Goal: Task Accomplishment & Management: Use online tool/utility

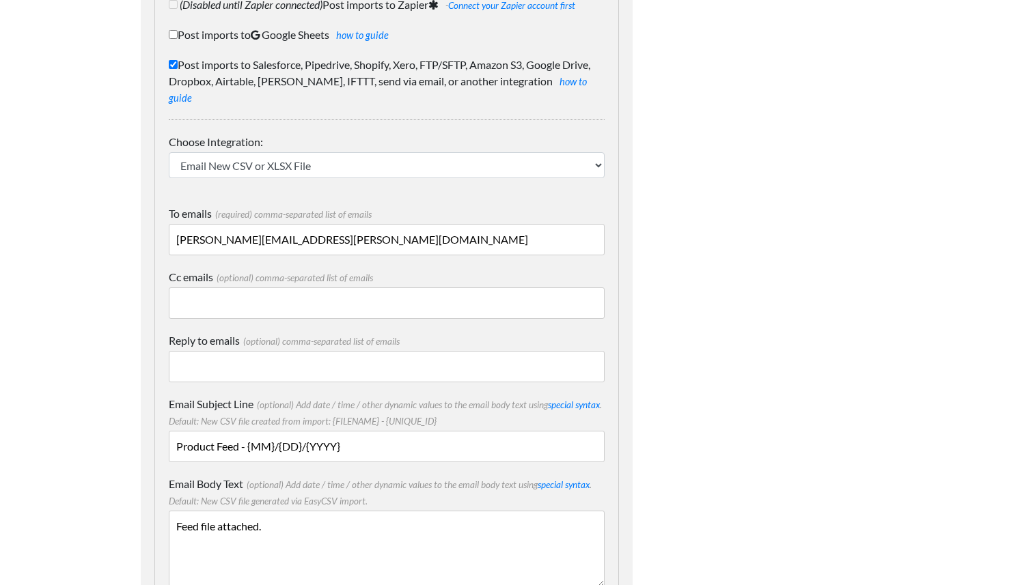
scroll to position [197, 0]
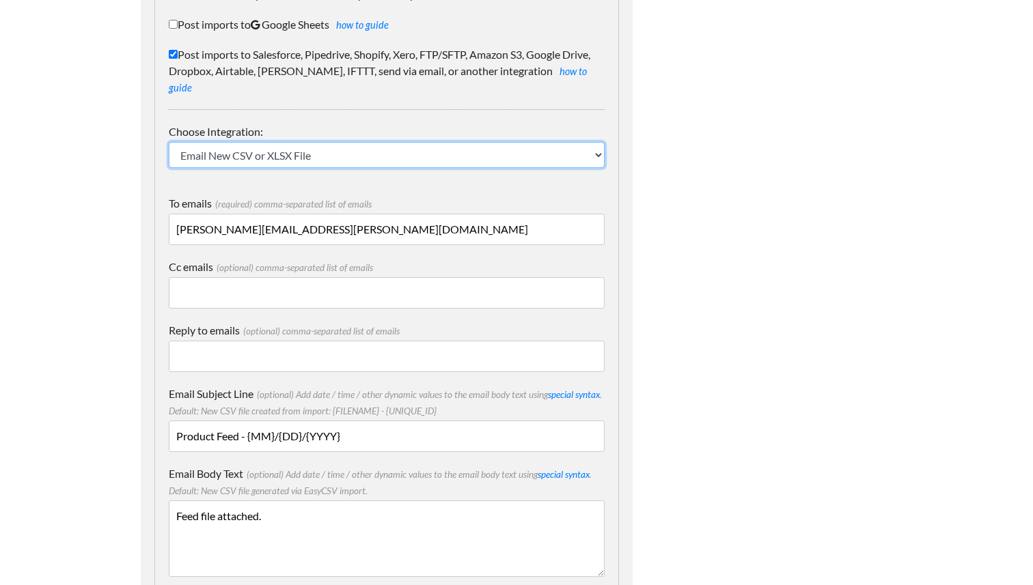
click at [350, 142] on select "IFTTT FTP or SFTP Amazon S3 HubSpot Google Big Query Salesforce Pipedrive Airta…" at bounding box center [387, 155] width 436 height 26
select select "1974"
click at [169, 142] on select "IFTTT FTP or SFTP Amazon S3 HubSpot Google Big Query Salesforce Pipedrive Airta…" at bounding box center [387, 155] width 436 height 26
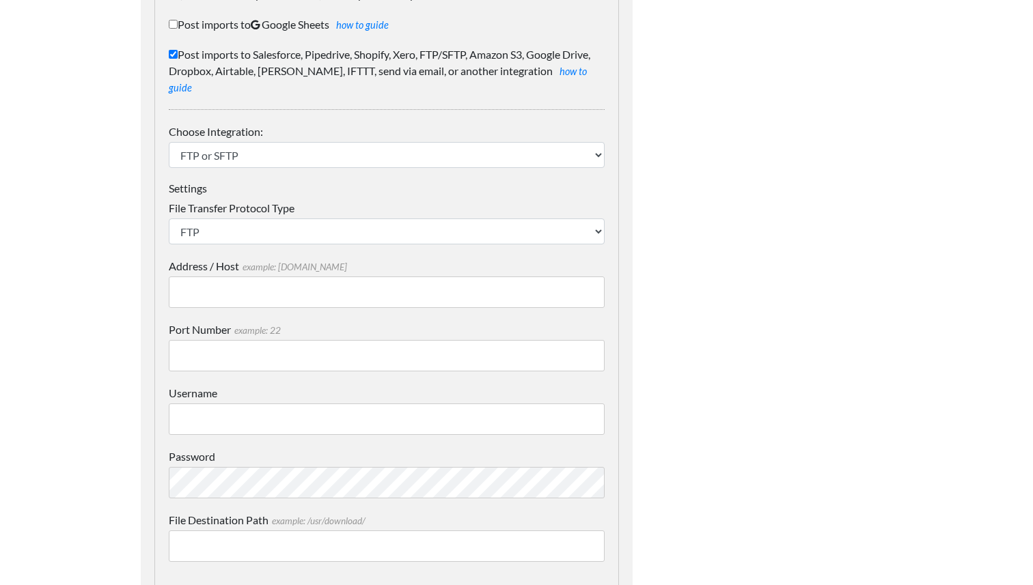
click at [278, 290] on input "Address / Host example: mydomain.com" at bounding box center [387, 292] width 436 height 31
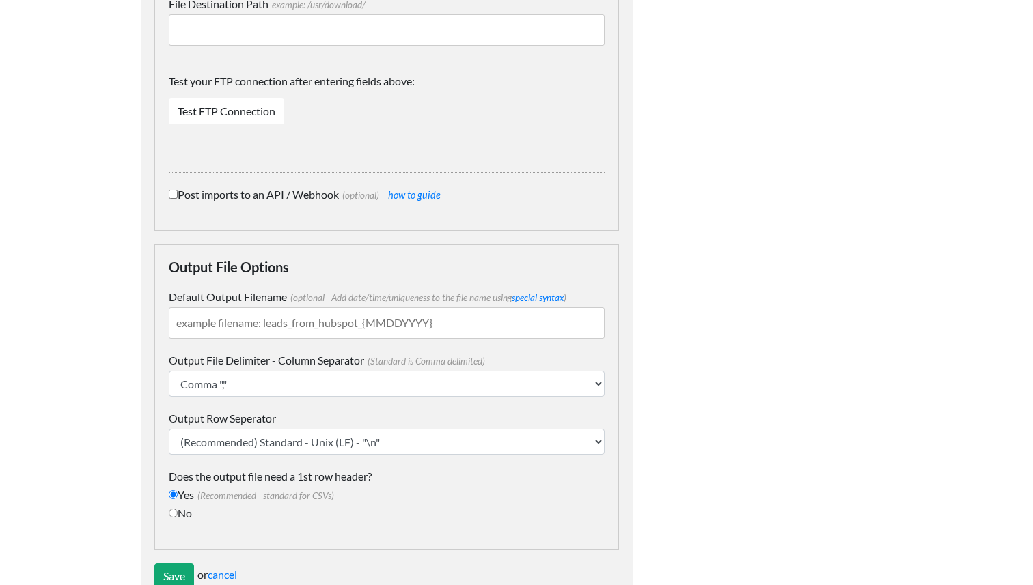
scroll to position [740, 0]
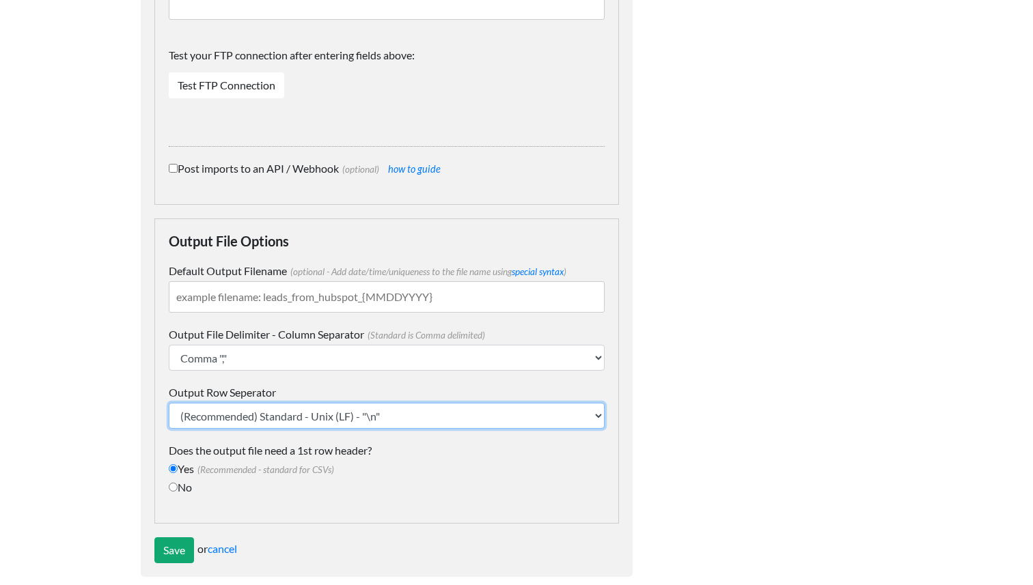
click at [229, 403] on select "(Recommended) Standard - Unix (LF) - "\n" Windows (CRLF) "\r\n"" at bounding box center [387, 416] width 436 height 26
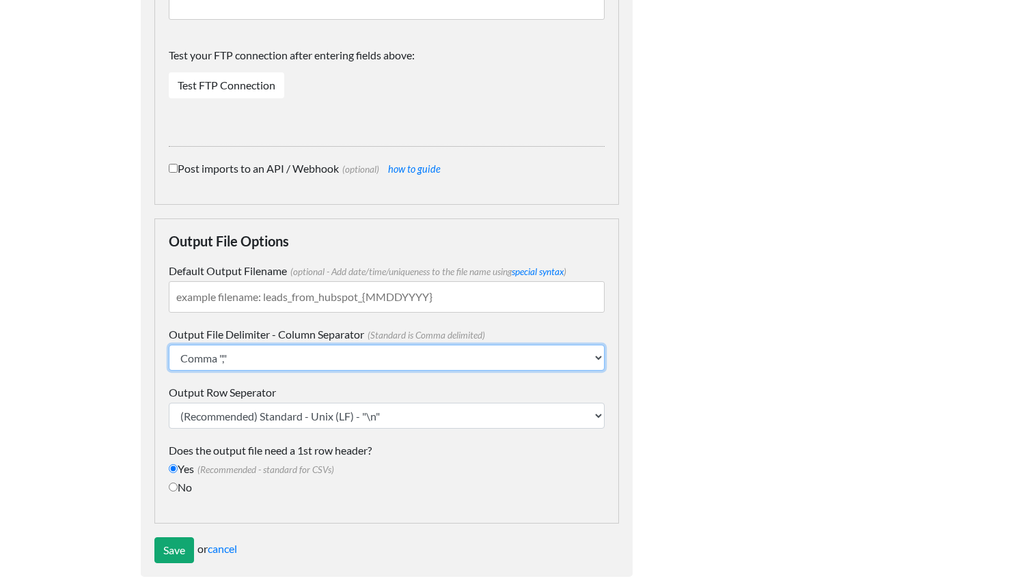
click at [256, 345] on select "Comma "," Semicolon ";" Tab "\t" Pipe "|" Caret "^"" at bounding box center [387, 358] width 436 height 26
click at [169, 345] on select "Comma "," Semicolon ";" Tab "\t" Pipe "|" Caret "^"" at bounding box center [387, 358] width 436 height 26
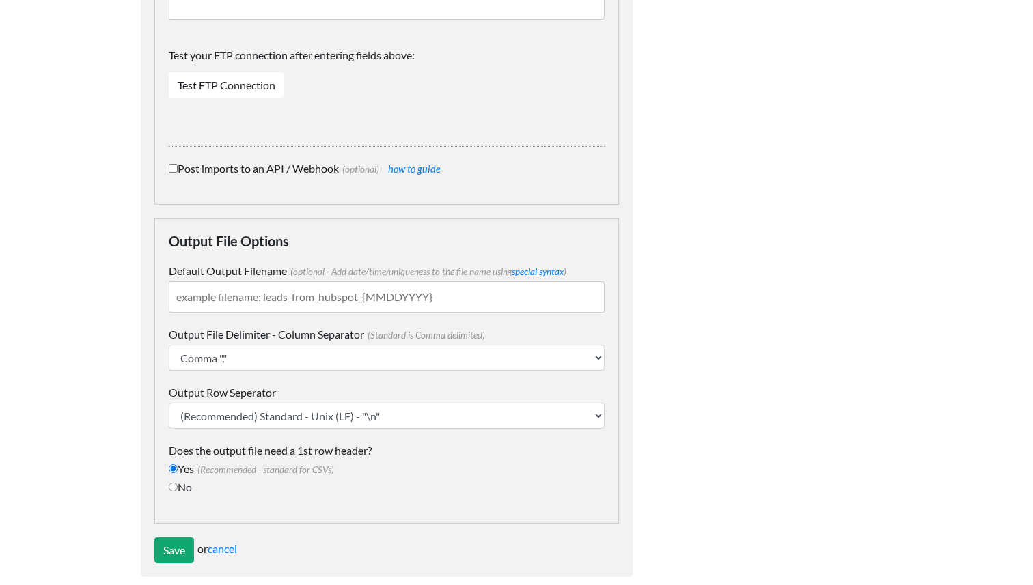
click at [318, 281] on input "Default Output Filename (optional - Add date/time/uniqueness to the file name u…" at bounding box center [387, 296] width 436 height 31
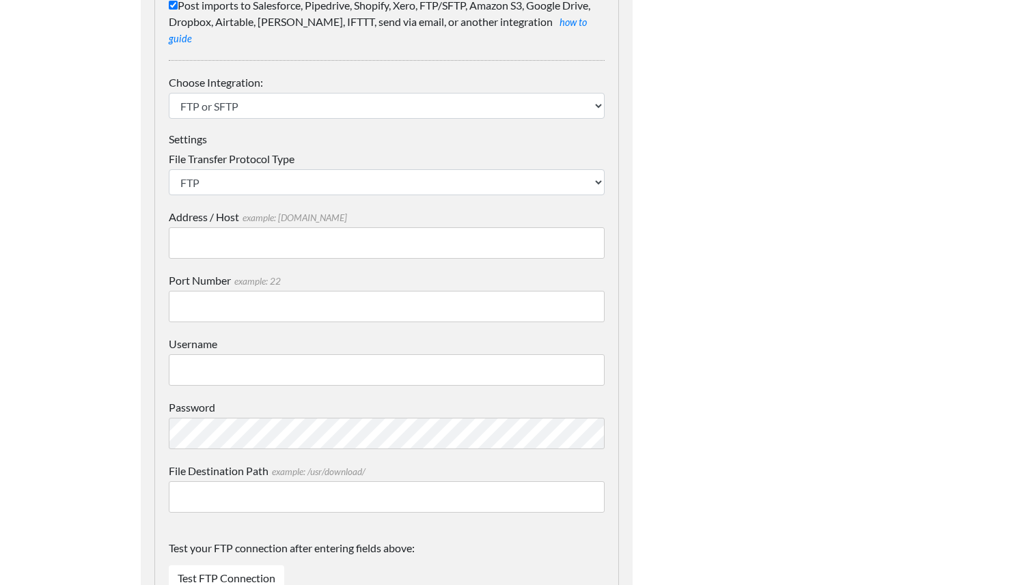
scroll to position [233, 0]
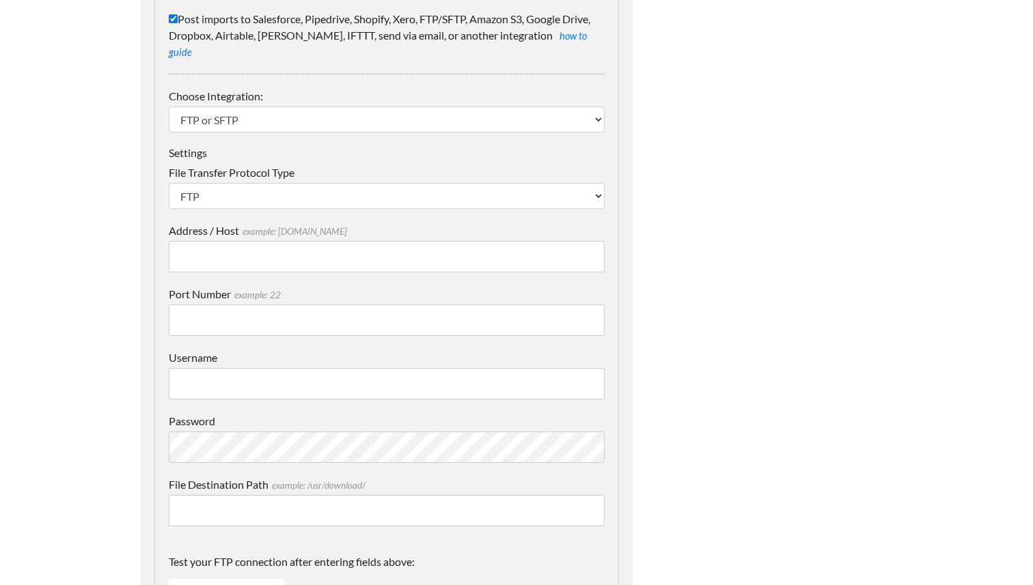
click at [266, 246] on input "Address / Host example: mydomain.com" at bounding box center [387, 256] width 436 height 31
paste input "thursdayliving.infinityfreeapp.com"
type input "thursdayliving.infinityfreeapp.com"
click at [318, 305] on input "Port Number example: 22" at bounding box center [387, 320] width 436 height 31
click at [257, 495] on input "File Destination Path example: /usr/download/" at bounding box center [387, 510] width 436 height 31
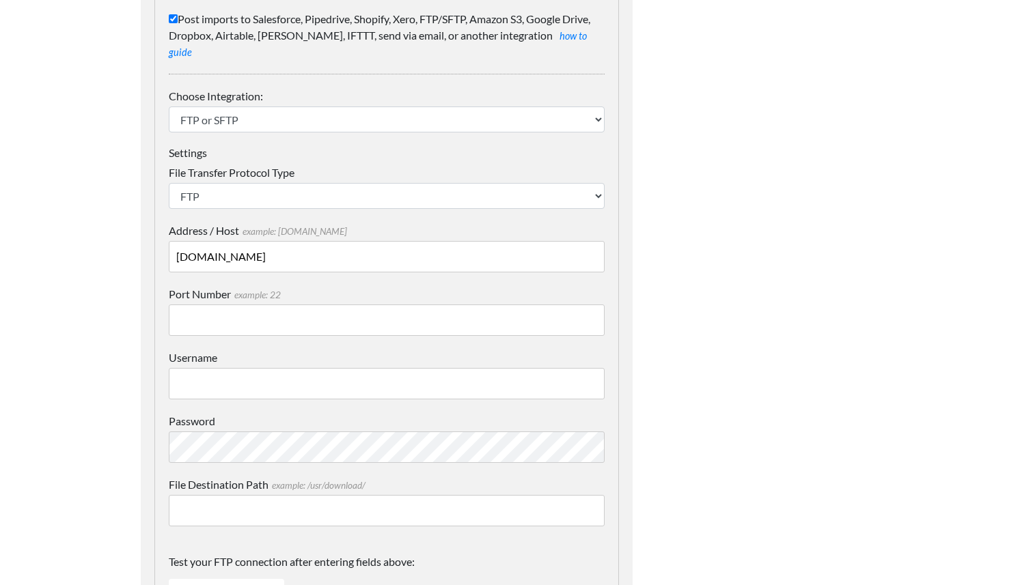
paste input "/htdocs/export/feed-[PERSON_NAME]"
type input "/htdocs/export/feed-[PERSON_NAME]"
click at [377, 322] on div "Settings File Transfer Protocol Type SFTP FTP FTPS Address / Host example: mydo…" at bounding box center [387, 385] width 436 height 479
click at [373, 305] on input "Port Number example: 22" at bounding box center [387, 320] width 436 height 31
type input "21"
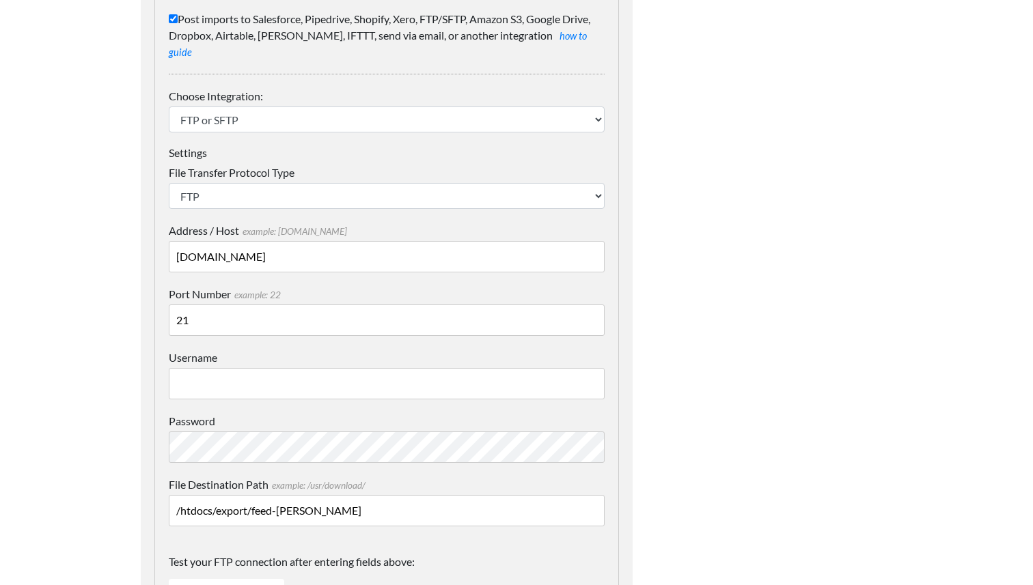
click at [297, 368] on input "Username" at bounding box center [387, 383] width 436 height 31
paste input "if0_39879861"
type input "if0_39879861"
click at [713, 402] on div "Dynamic Value Syntax Copy & paste the text from the right-column below into you…" at bounding box center [776, 465] width 260 height 1265
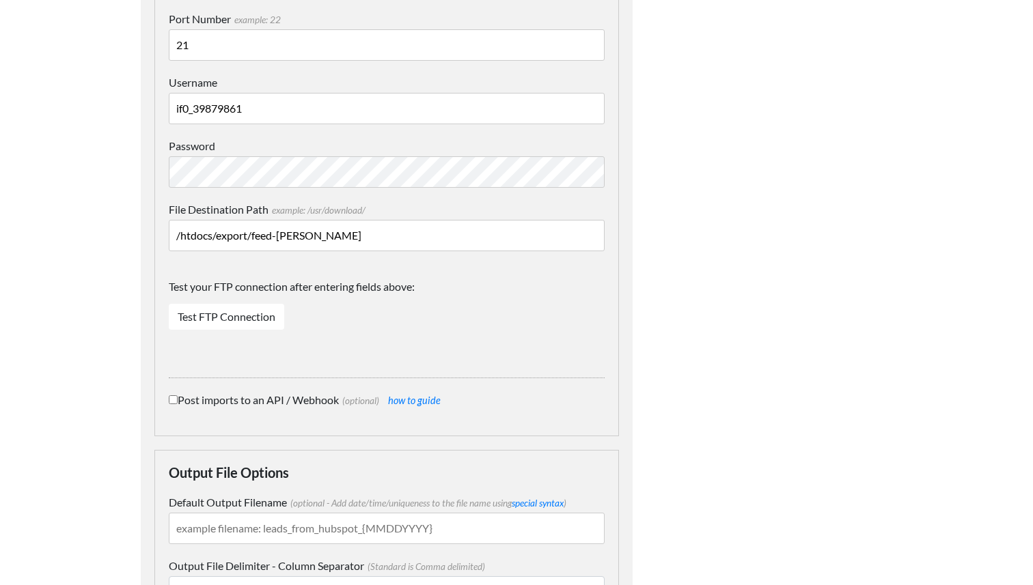
scroll to position [740, 0]
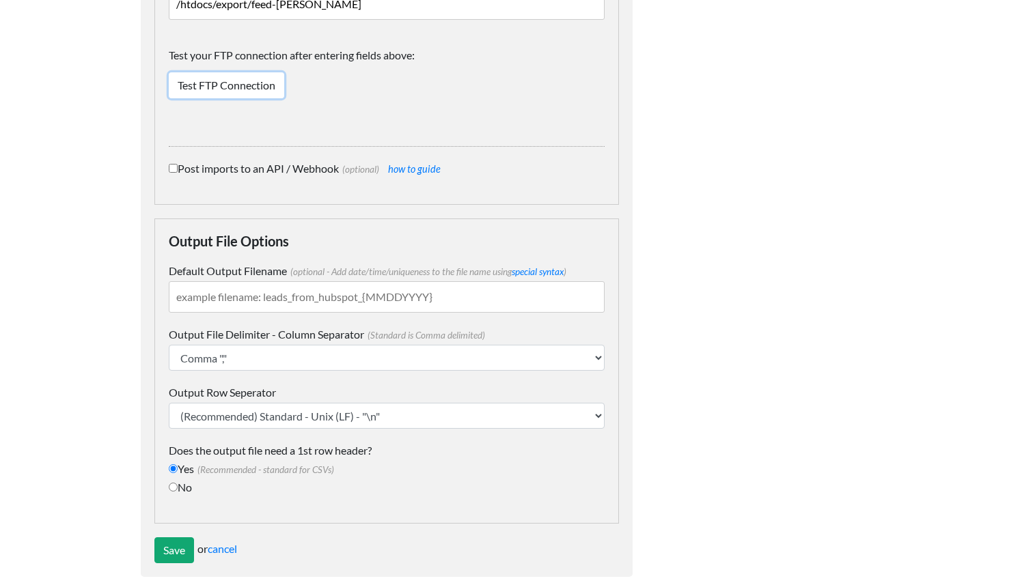
click at [251, 72] on link "Test FTP Connection" at bounding box center [226, 85] width 115 height 26
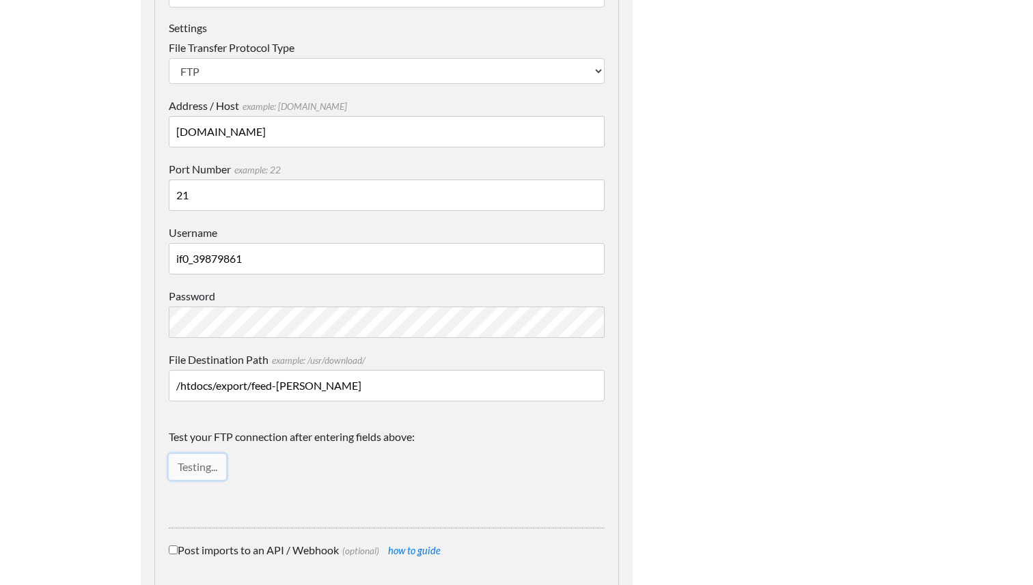
scroll to position [330, 0]
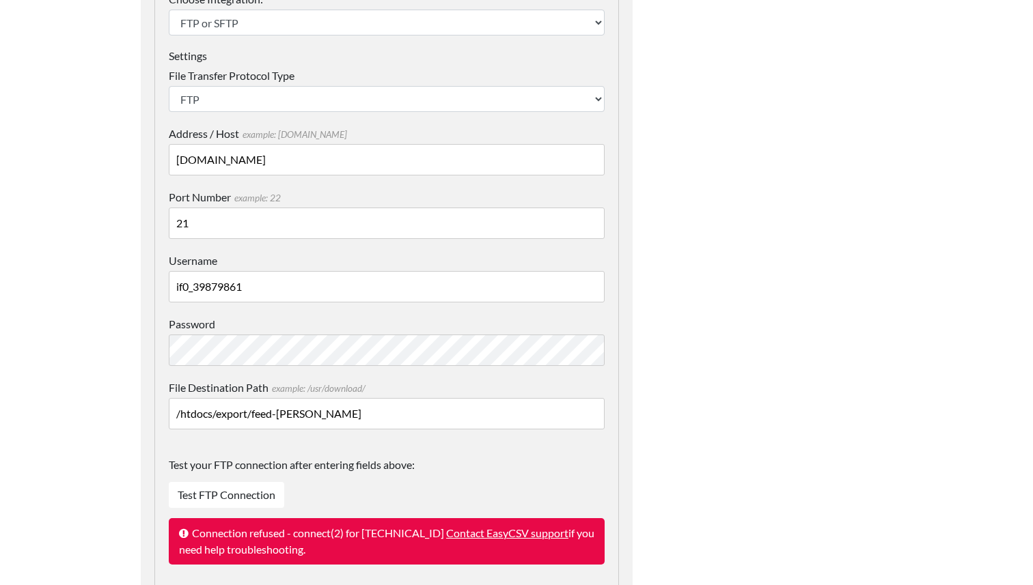
click at [354, 145] on input "thursdayliving.infinityfreeapp.com" at bounding box center [387, 159] width 436 height 31
paste input "ftpupload.net"
type input "ftpupload.net"
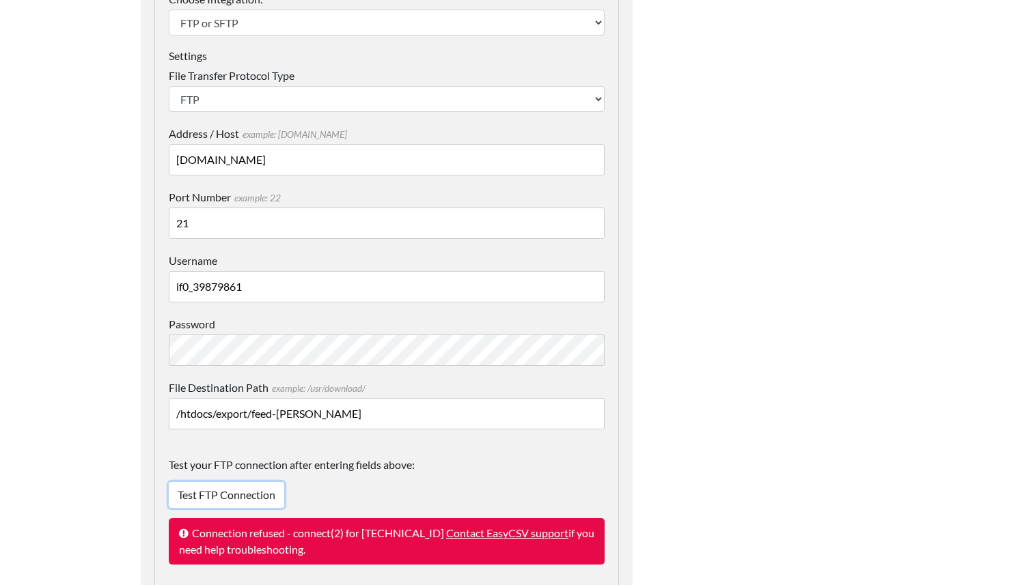
click at [237, 482] on link "Test FTP Connection" at bounding box center [226, 495] width 115 height 26
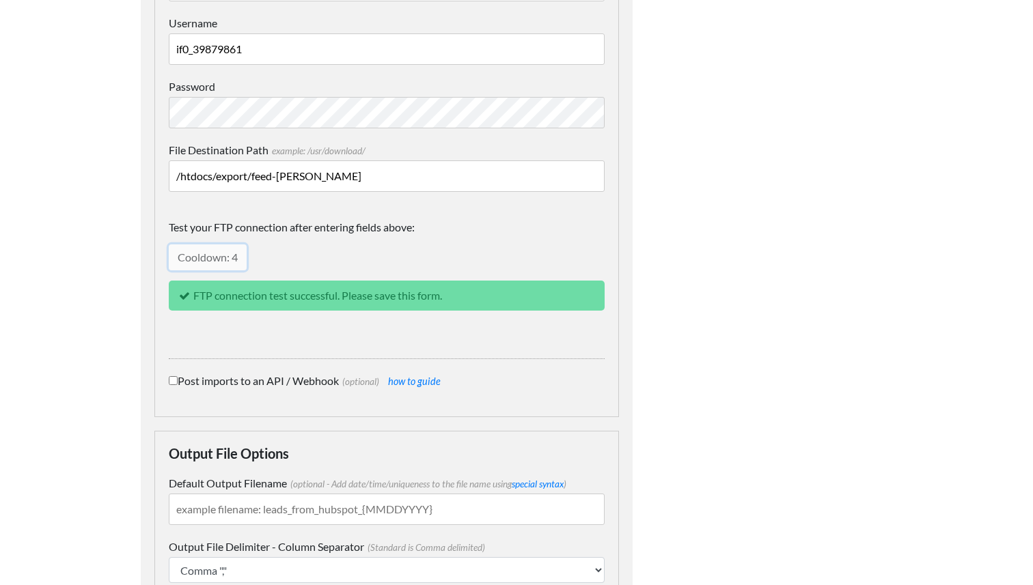
scroll to position [780, 0]
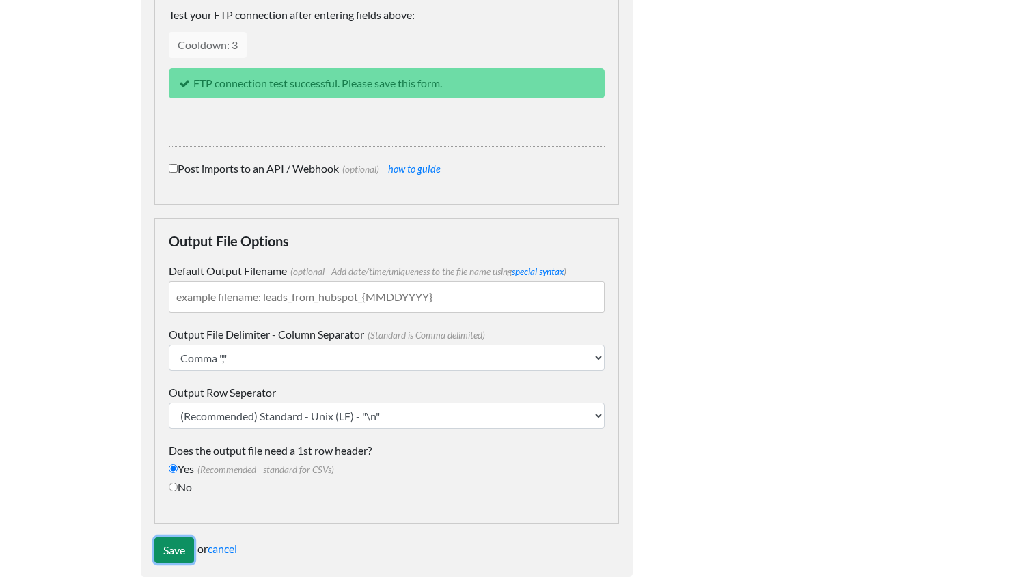
click at [175, 537] on input "Save" at bounding box center [174, 550] width 40 height 26
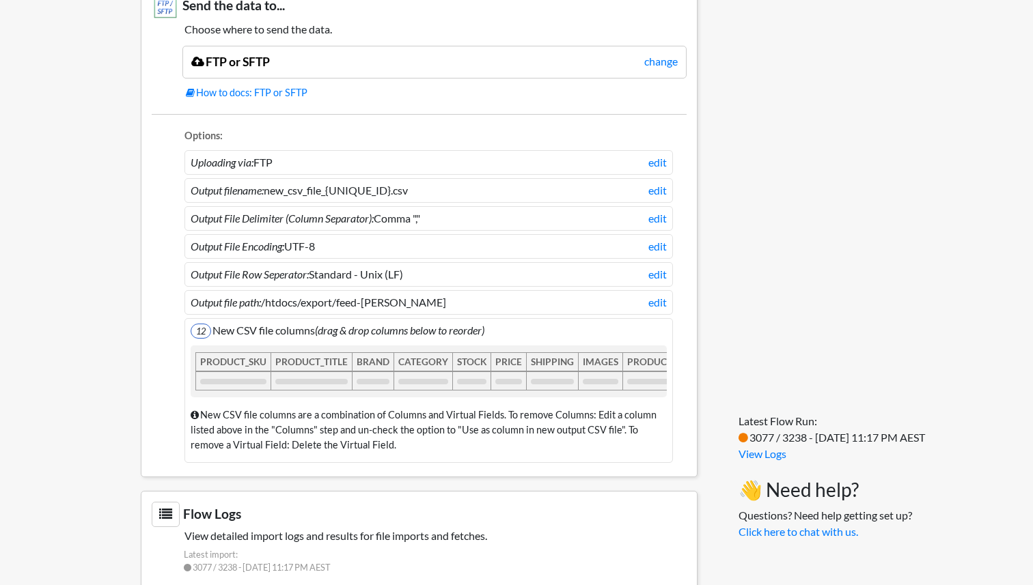
scroll to position [834, 0]
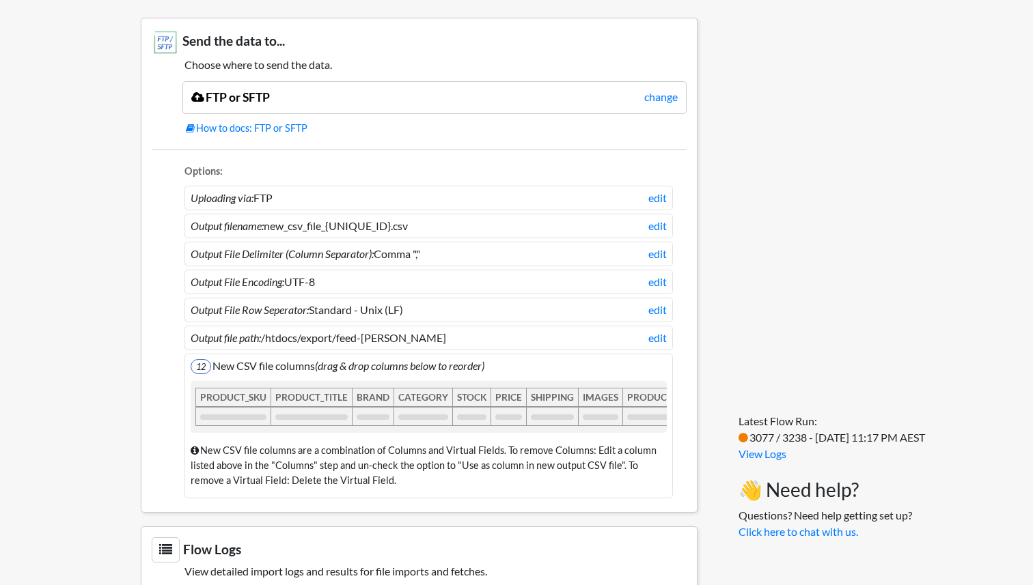
click at [236, 54] on h3 "Send the data to..." at bounding box center [419, 42] width 535 height 27
click at [666, 98] on link "change" at bounding box center [660, 97] width 33 height 16
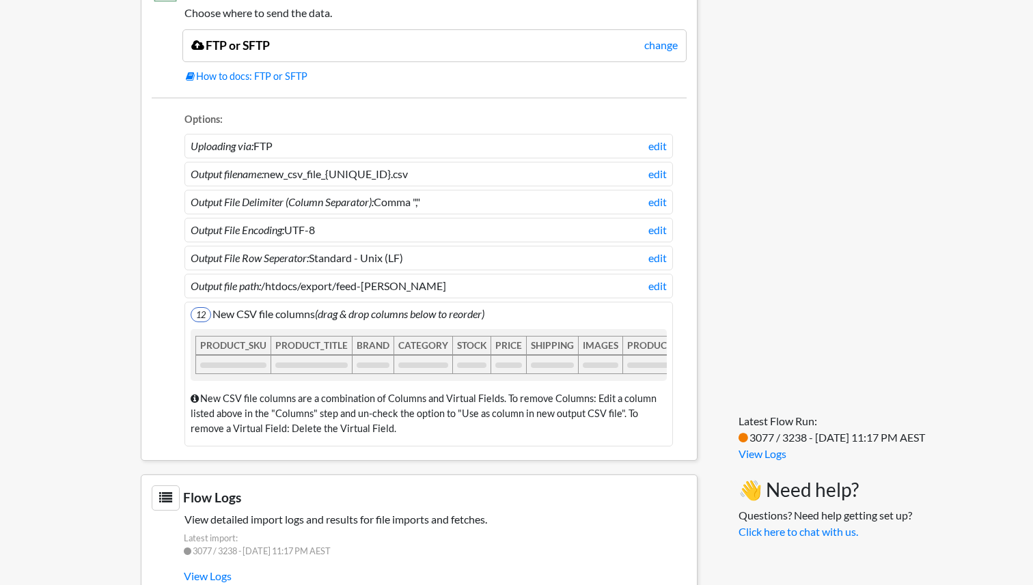
scroll to position [880, 0]
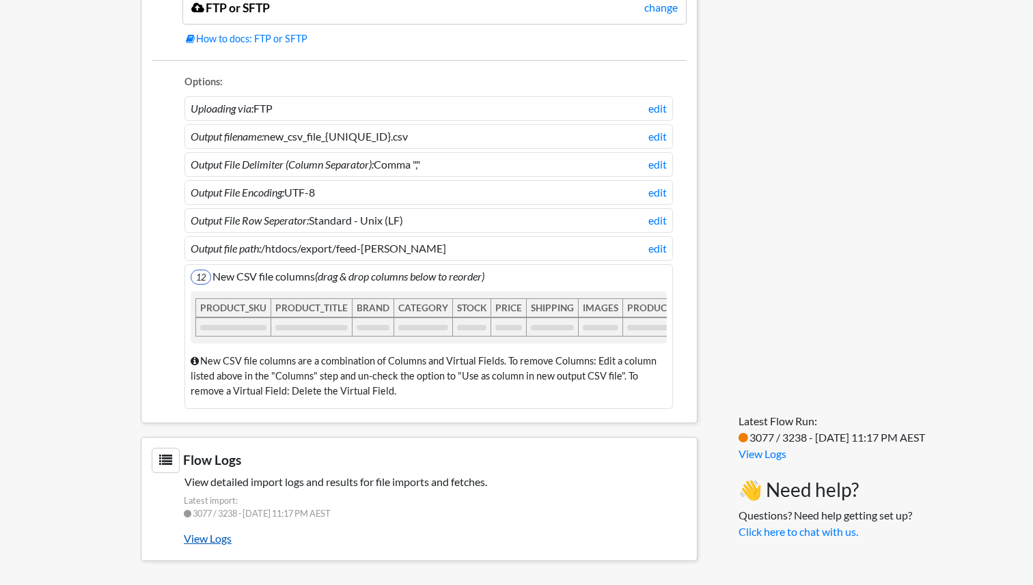
click at [219, 542] on link "View Logs" at bounding box center [435, 538] width 503 height 23
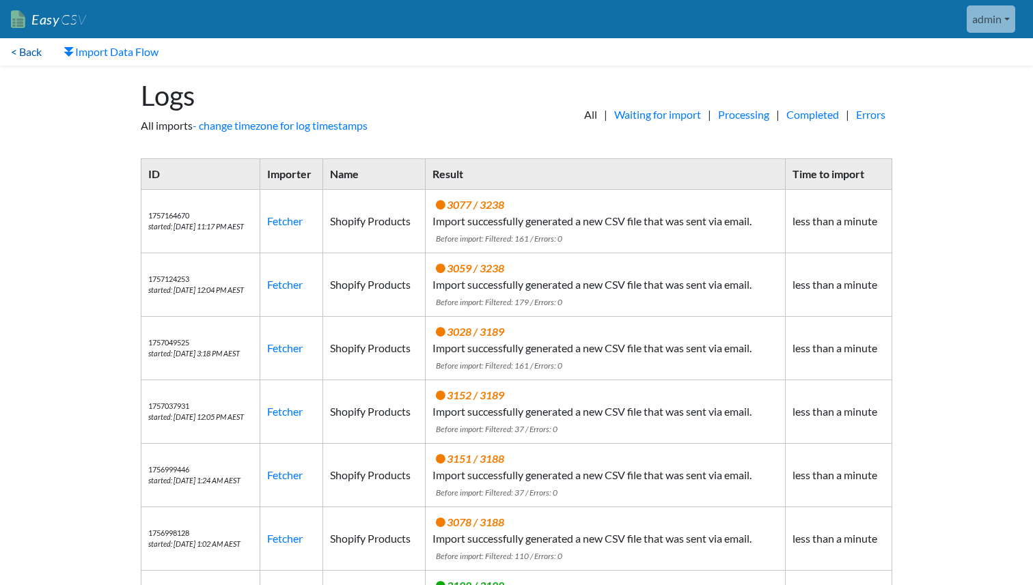
click at [44, 52] on link "< Back" at bounding box center [26, 51] width 53 height 27
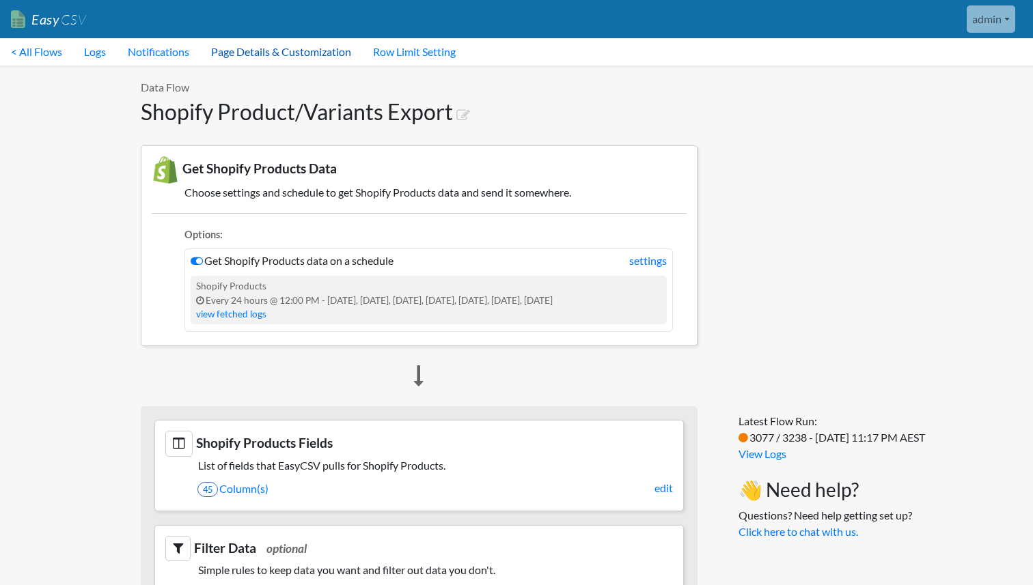
click at [303, 50] on link "Page Details & Customization" at bounding box center [281, 51] width 162 height 27
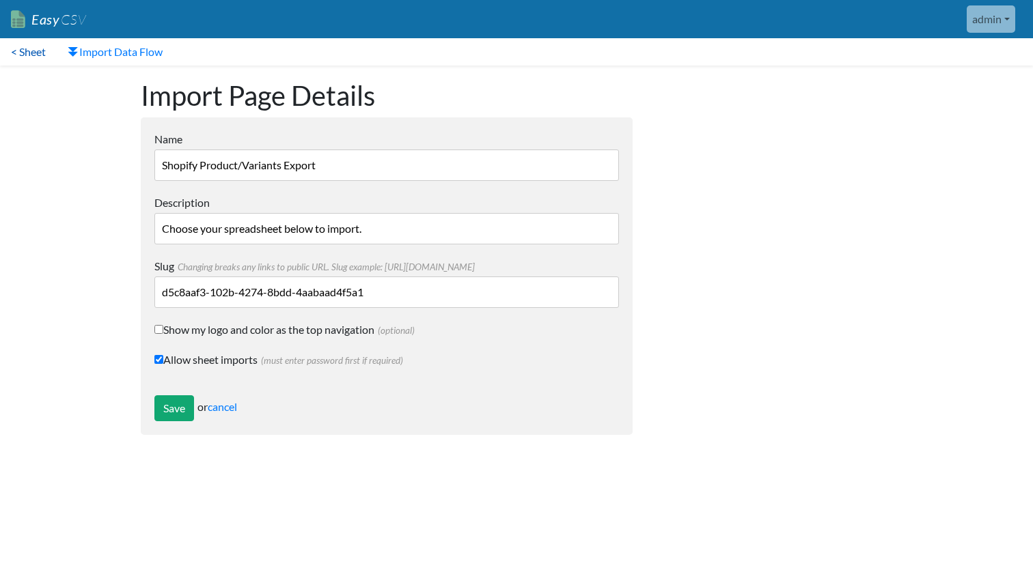
click at [45, 59] on link "< Sheet" at bounding box center [28, 51] width 57 height 27
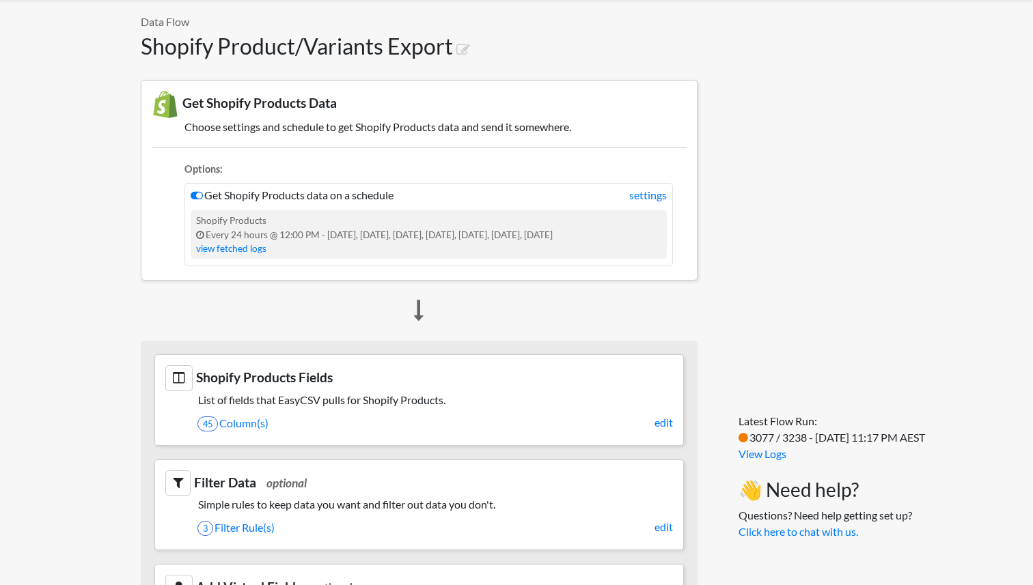
scroll to position [52, 0]
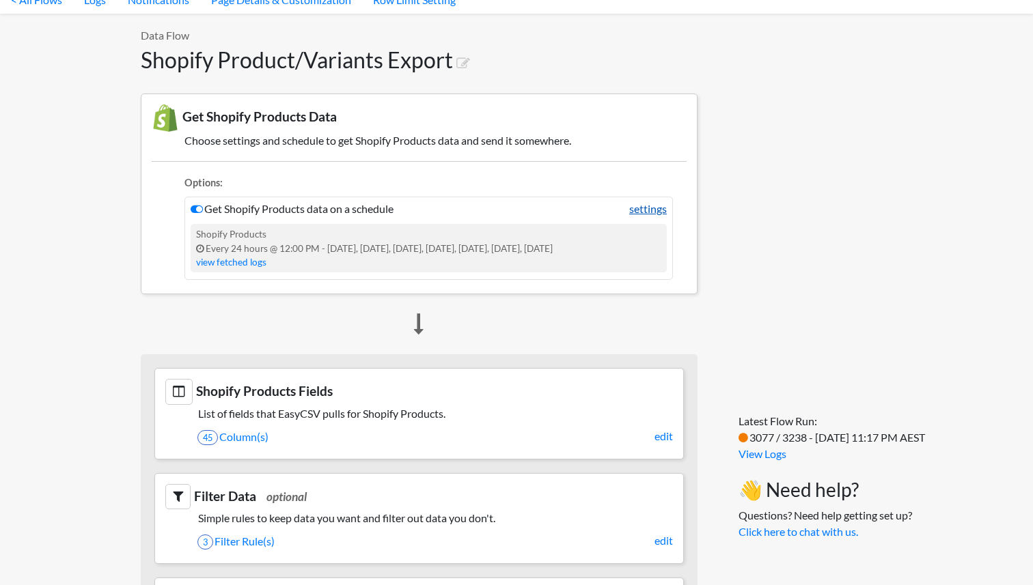
click at [629, 208] on link "settings" at bounding box center [648, 209] width 38 height 16
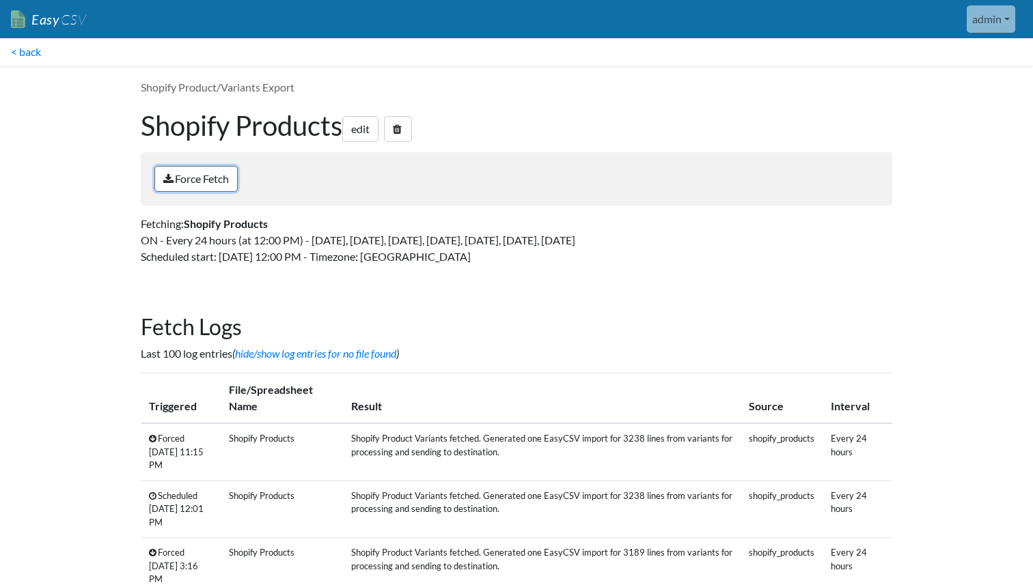
click at [232, 181] on link "Force Fetch" at bounding box center [195, 179] width 83 height 26
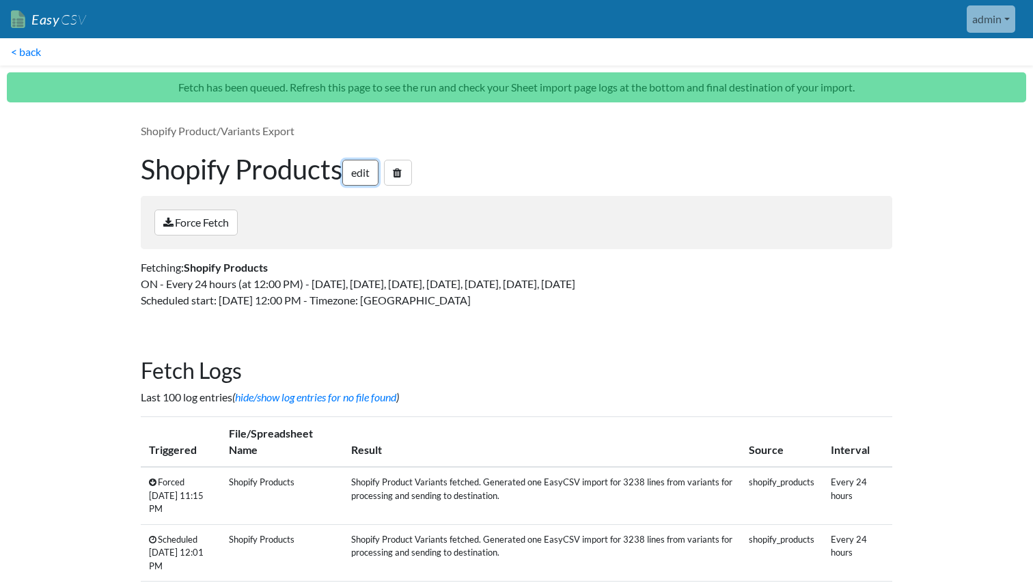
click at [371, 175] on link "edit" at bounding box center [360, 173] width 36 height 26
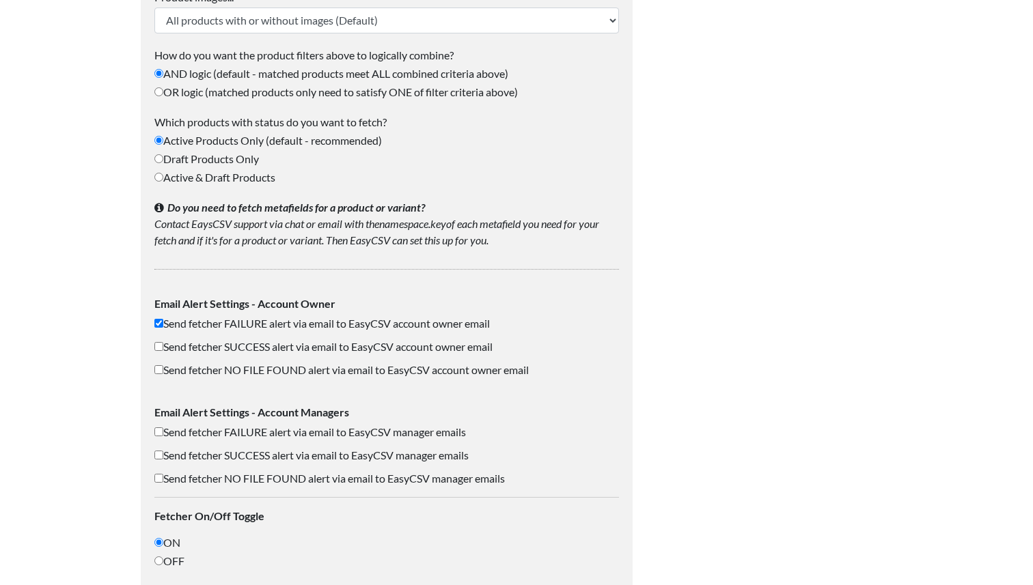
scroll to position [2127, 0]
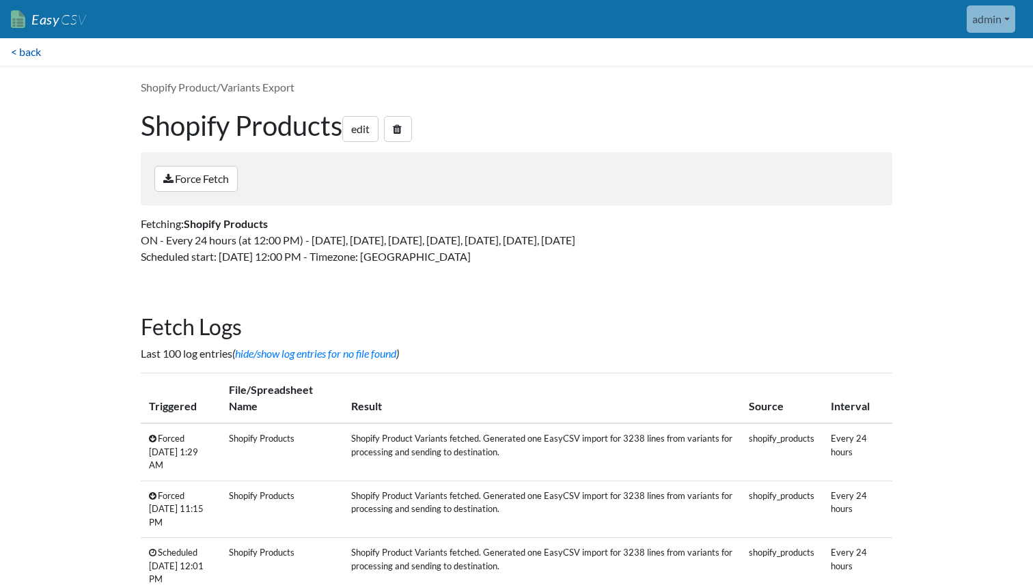
click at [34, 41] on link "< back" at bounding box center [26, 51] width 52 height 27
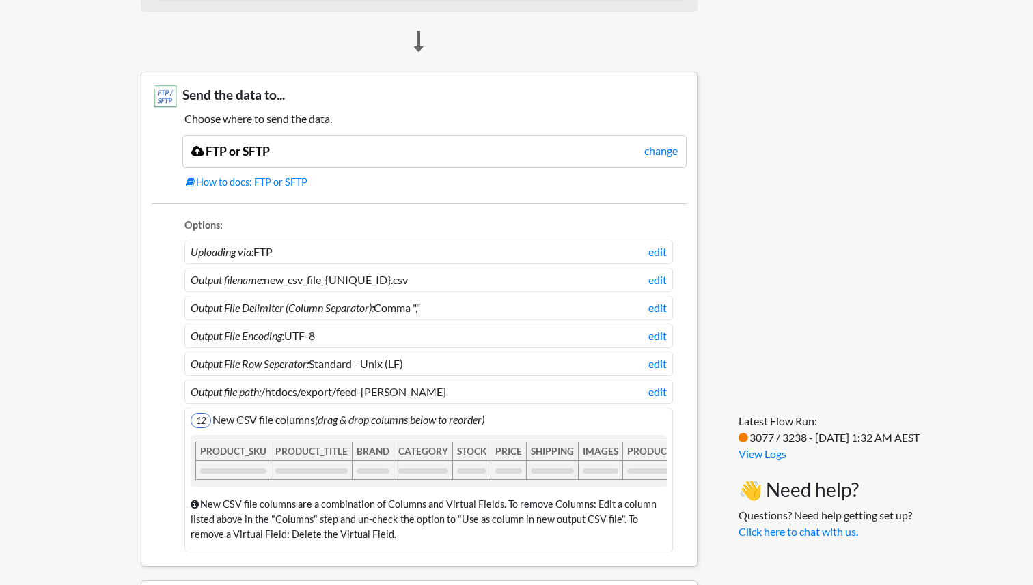
scroll to position [798, 0]
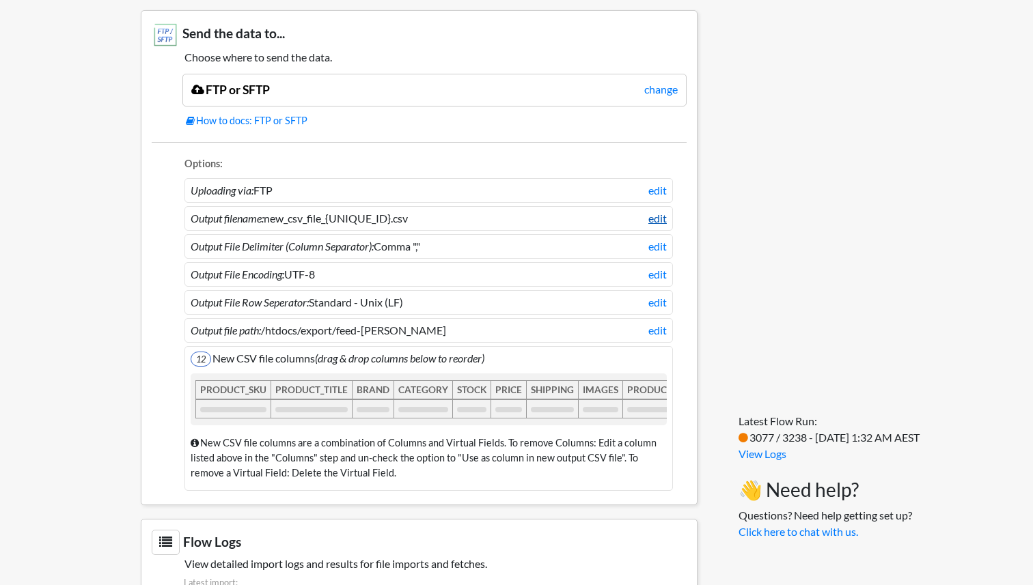
click at [658, 216] on link "edit" at bounding box center [657, 218] width 18 height 16
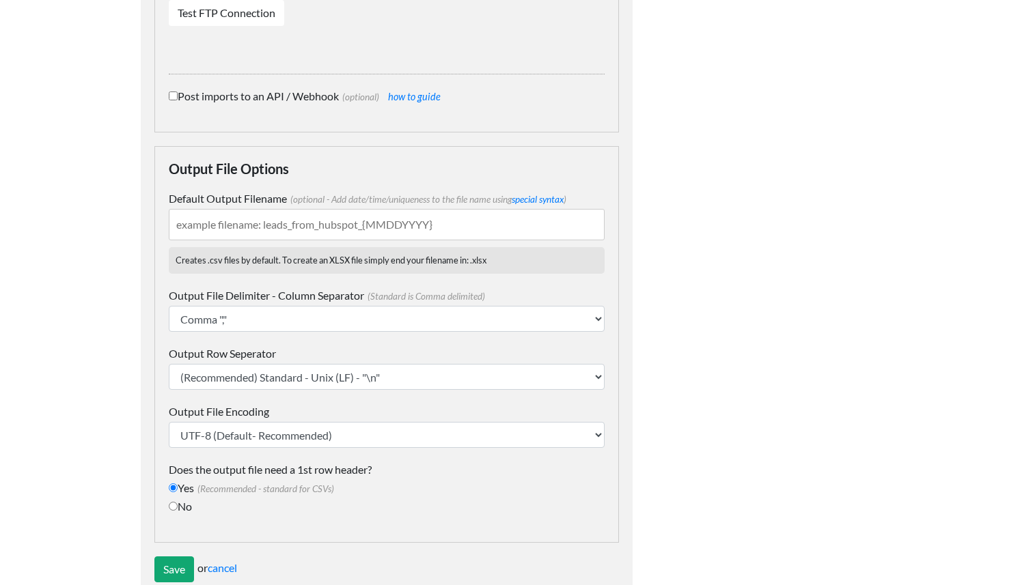
scroll to position [814, 0]
click at [313, 207] on input "Default Output Filename (optional - Add date/time/uniqueness to the file name u…" at bounding box center [387, 222] width 436 height 31
click at [247, 208] on input "Default Output Filename (optional - Add date/time/uniqueness to the file name u…" at bounding box center [387, 222] width 436 height 31
paste input "KOGAN-HAPPYUNICORN-3"
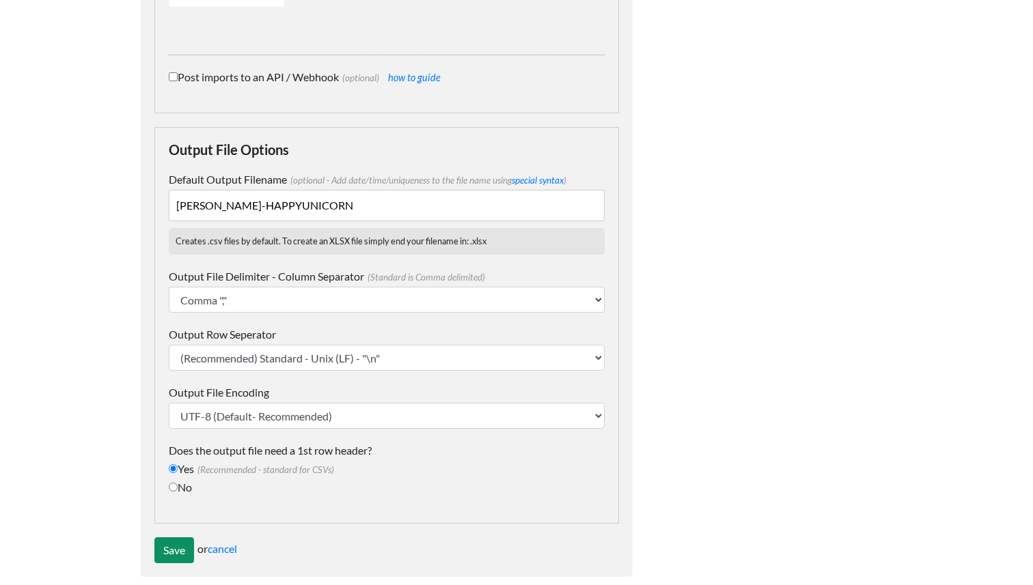
type input "KOGAN-HAPPYUNICORN"
click at [178, 538] on input "Save" at bounding box center [174, 550] width 40 height 26
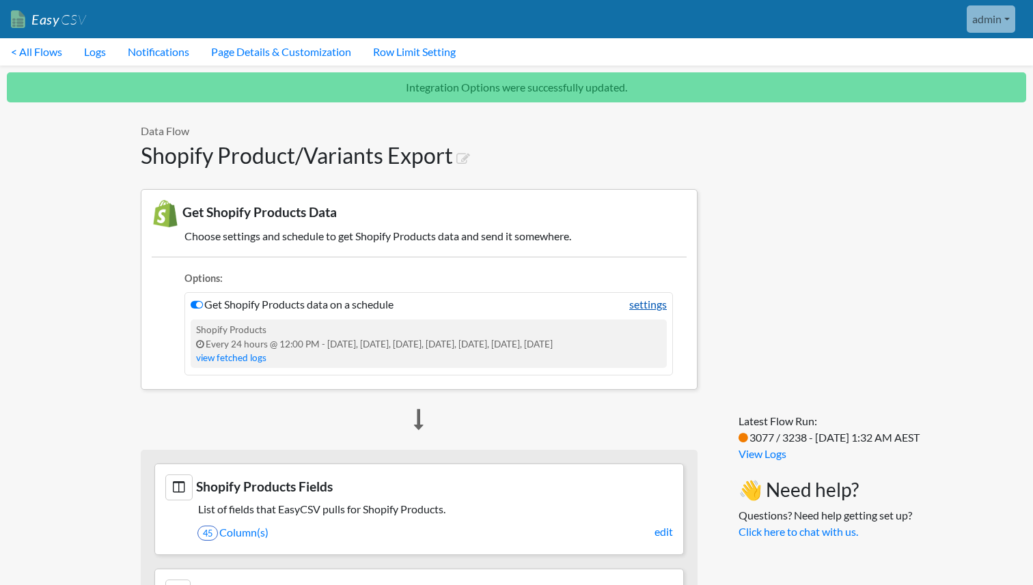
click at [652, 307] on link "settings" at bounding box center [648, 304] width 38 height 16
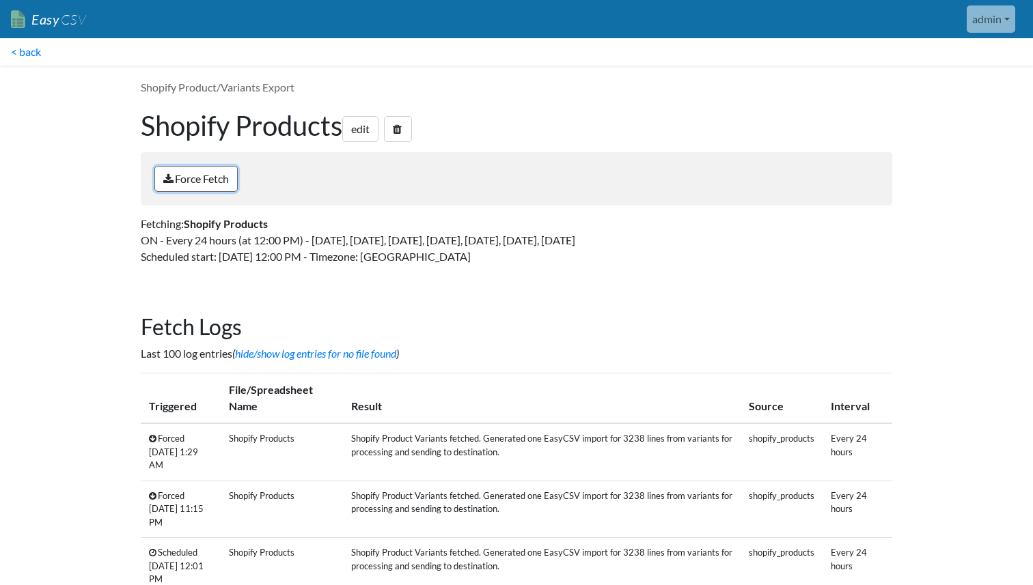
click at [190, 186] on link "Force Fetch" at bounding box center [195, 179] width 83 height 26
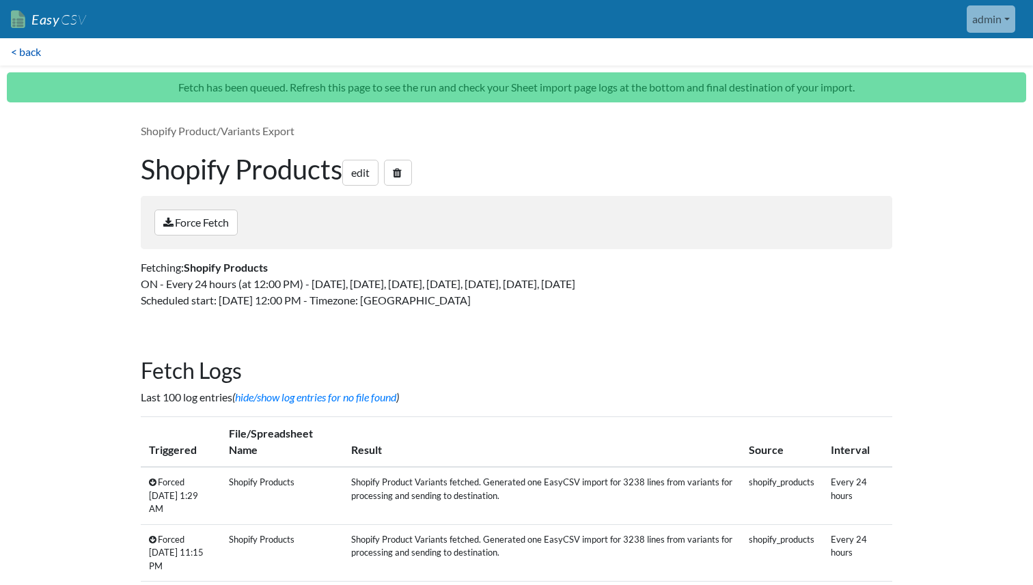
click at [16, 49] on link "< back" at bounding box center [26, 51] width 52 height 27
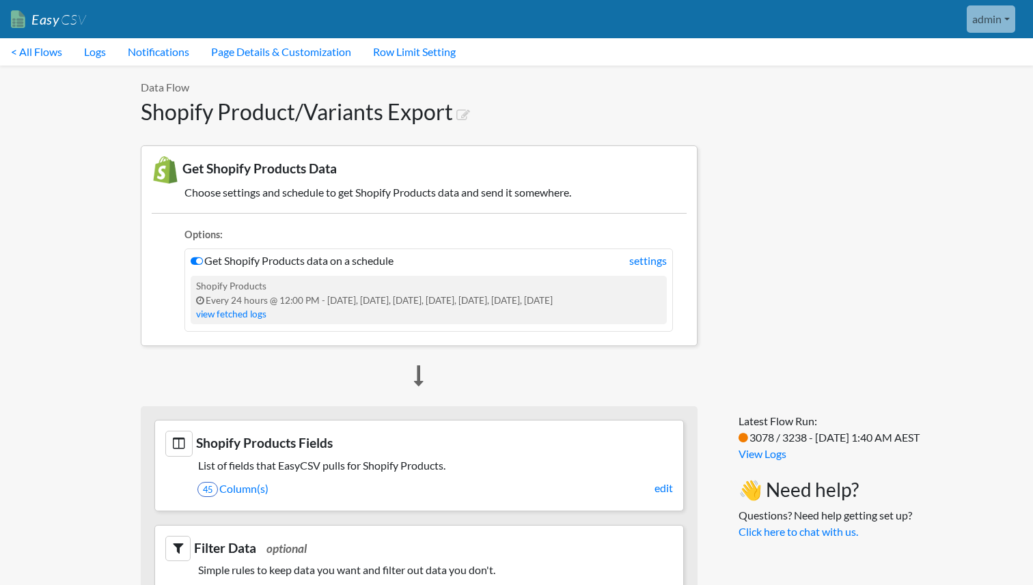
click at [16, 49] on link "< All Flows" at bounding box center [36, 51] width 73 height 27
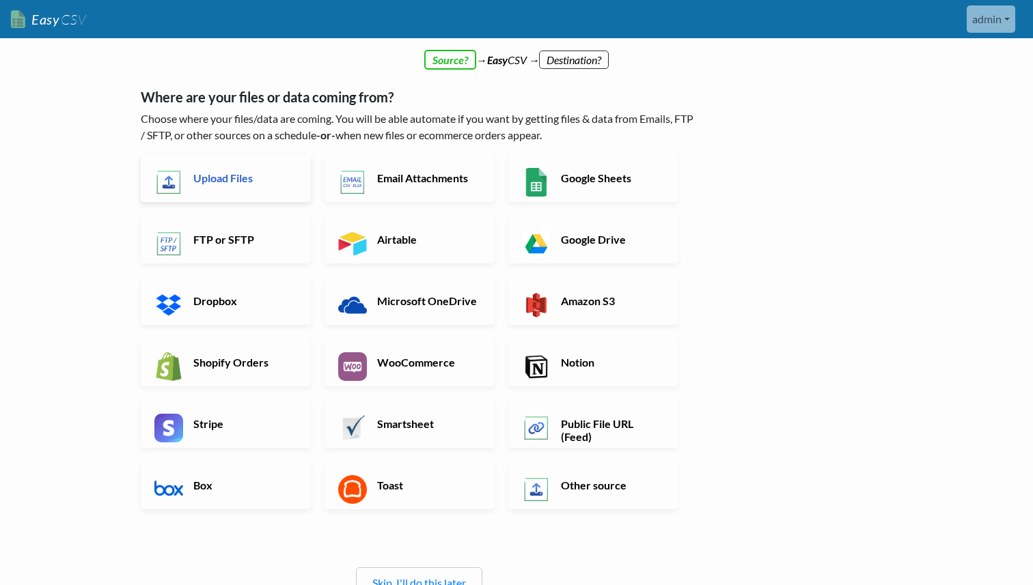
click at [254, 161] on link "Upload Files" at bounding box center [226, 178] width 170 height 48
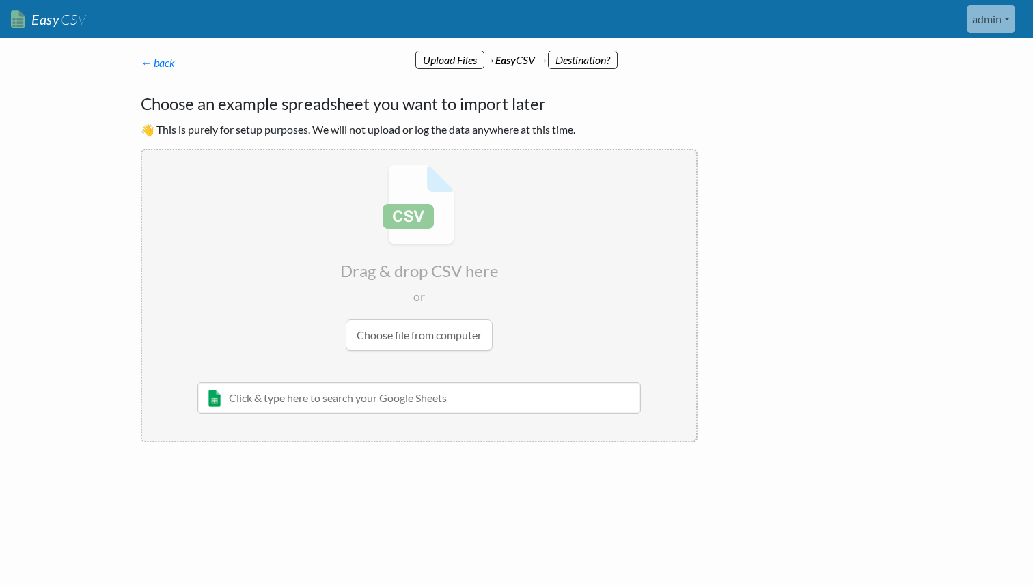
click at [434, 327] on input "file" at bounding box center [419, 257] width 554 height 215
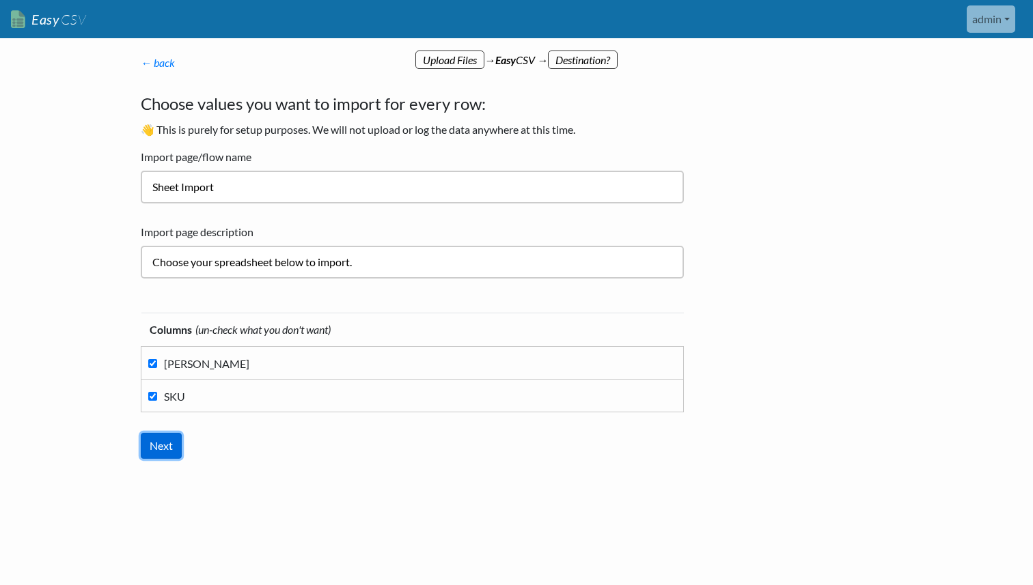
click at [165, 450] on input "Next" at bounding box center [161, 446] width 41 height 26
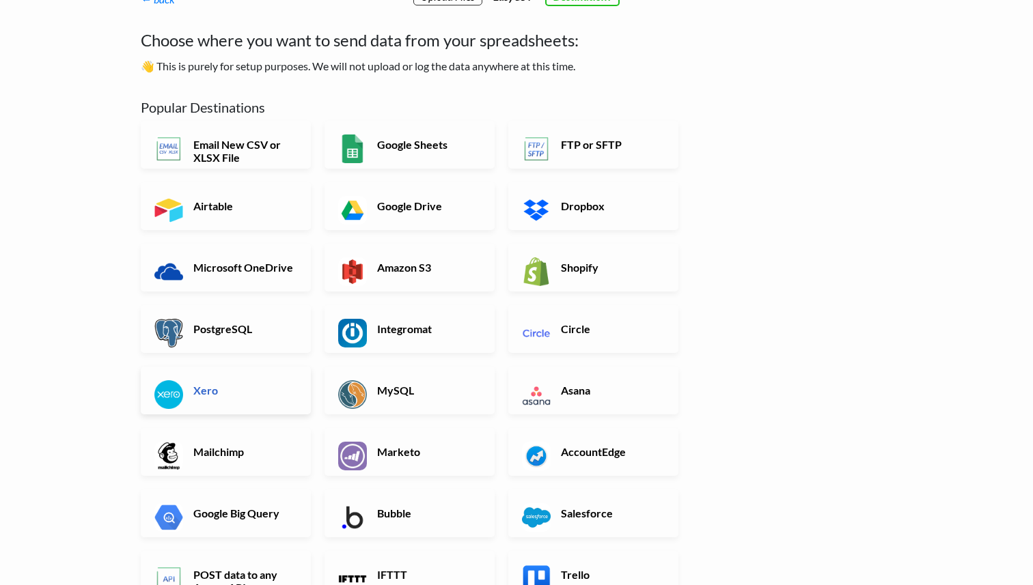
scroll to position [68, 0]
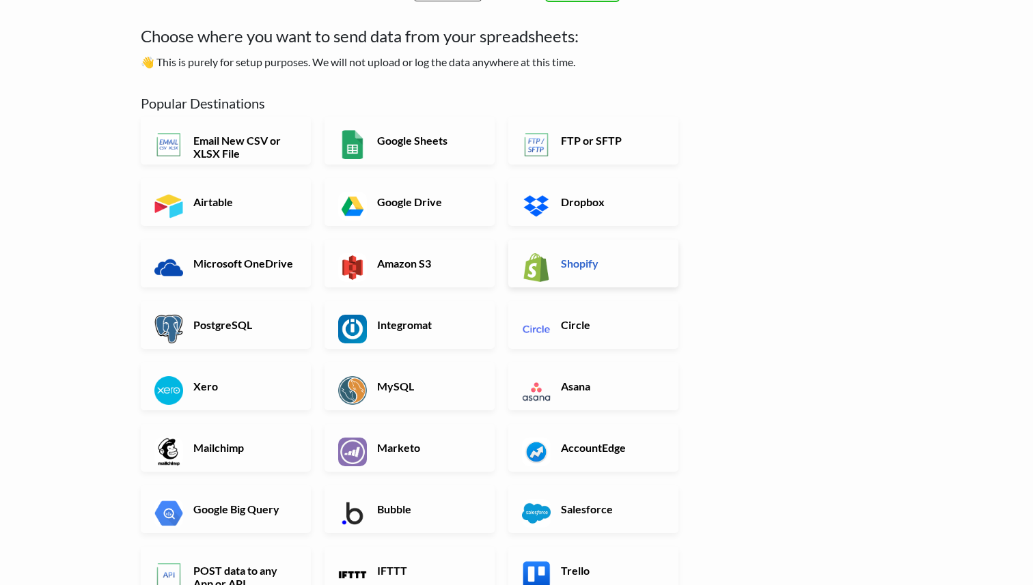
click at [574, 257] on h6 "Shopify" at bounding box center [610, 263] width 107 height 13
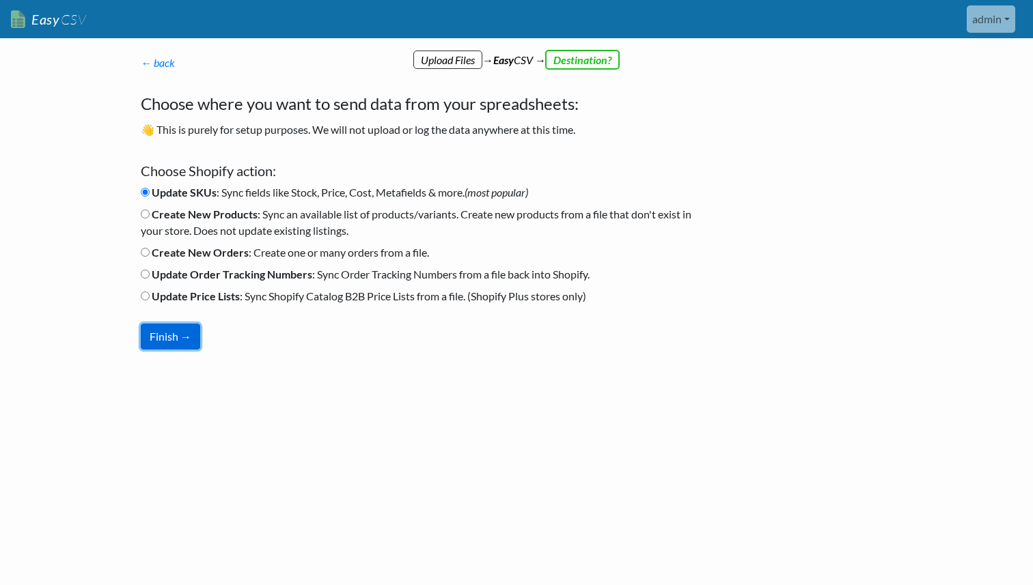
click at [173, 346] on button "Finish →" at bounding box center [170, 337] width 59 height 26
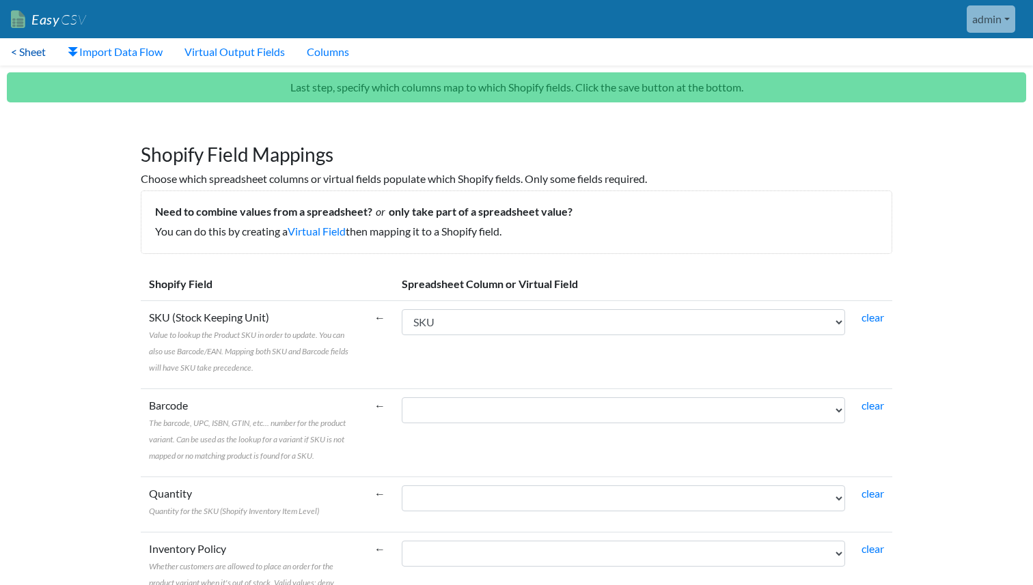
click at [22, 53] on link "< Sheet" at bounding box center [28, 51] width 57 height 27
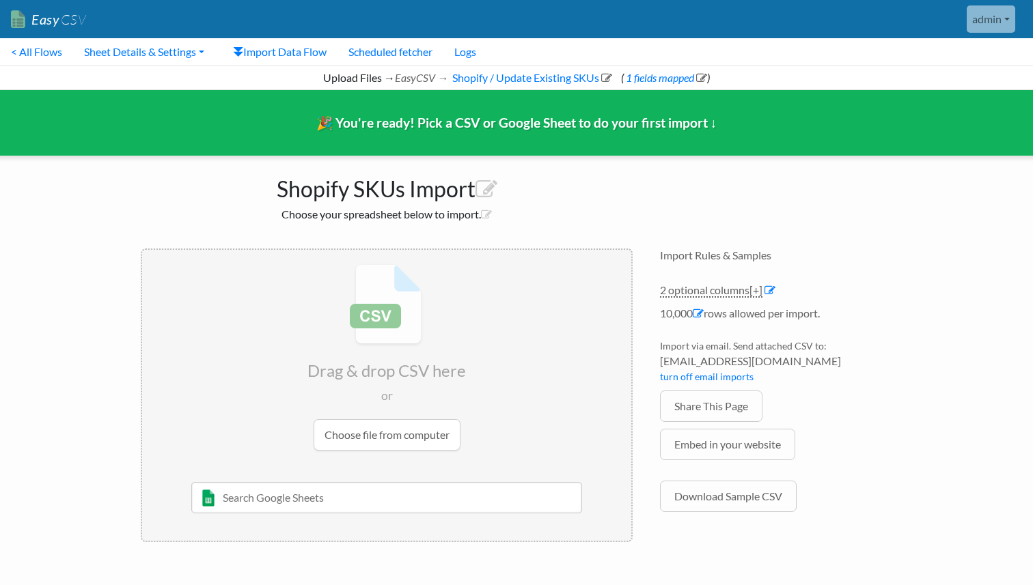
click at [22, 53] on link "< All Flows" at bounding box center [36, 51] width 73 height 27
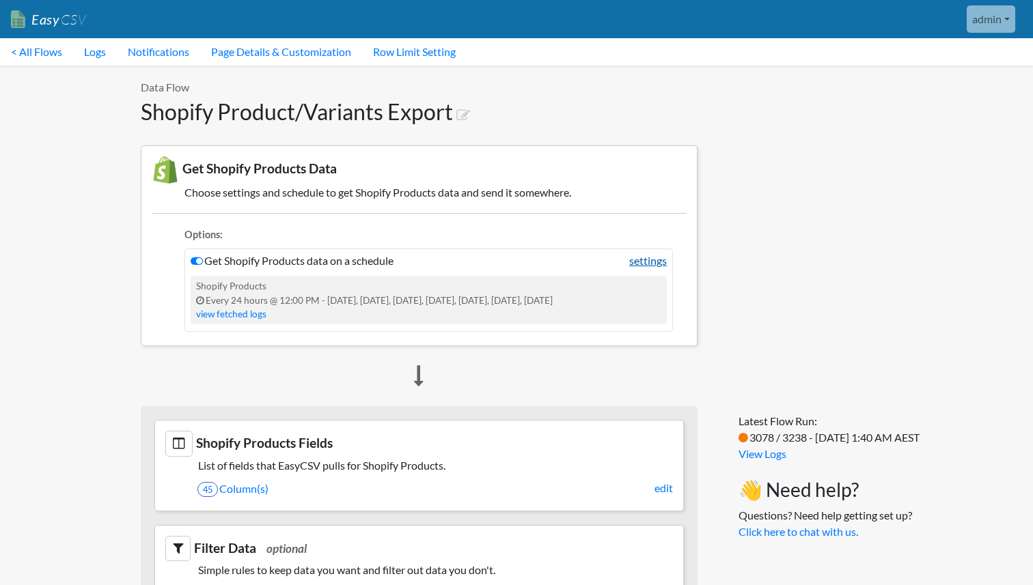
click at [645, 254] on link "settings" at bounding box center [648, 261] width 38 height 16
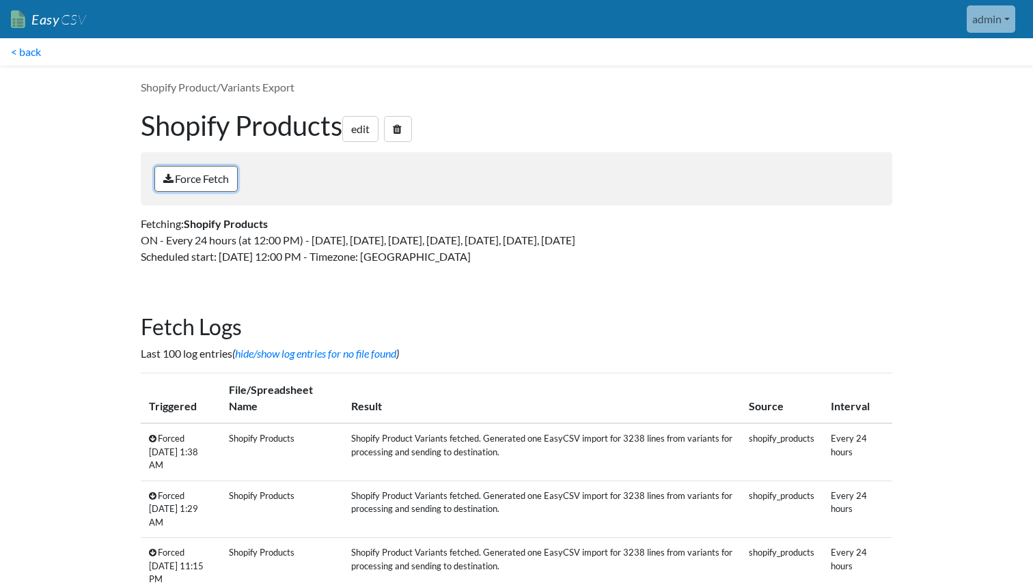
click at [217, 180] on link "Force Fetch" at bounding box center [195, 179] width 83 height 26
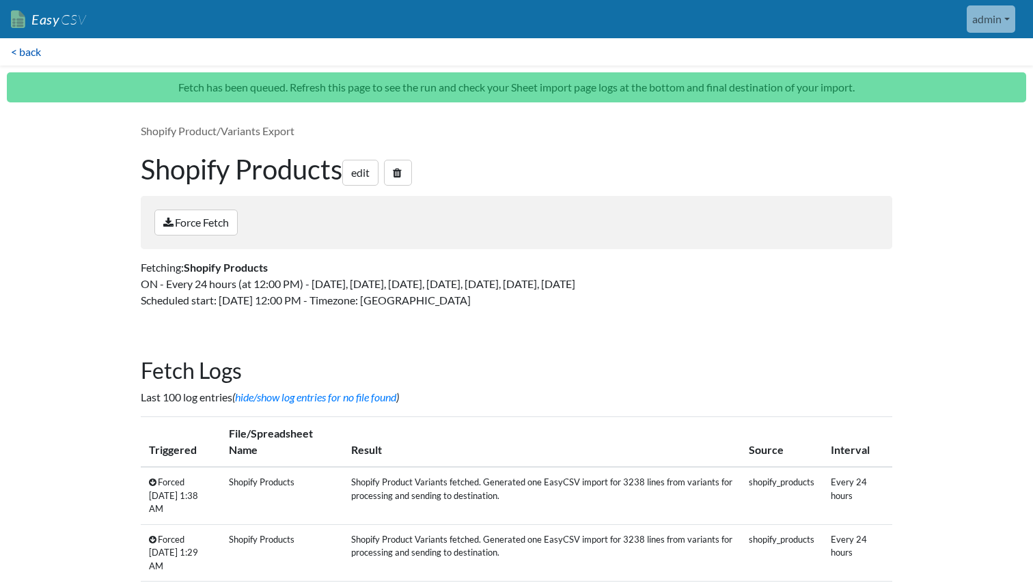
click at [33, 54] on link "< back" at bounding box center [26, 51] width 52 height 27
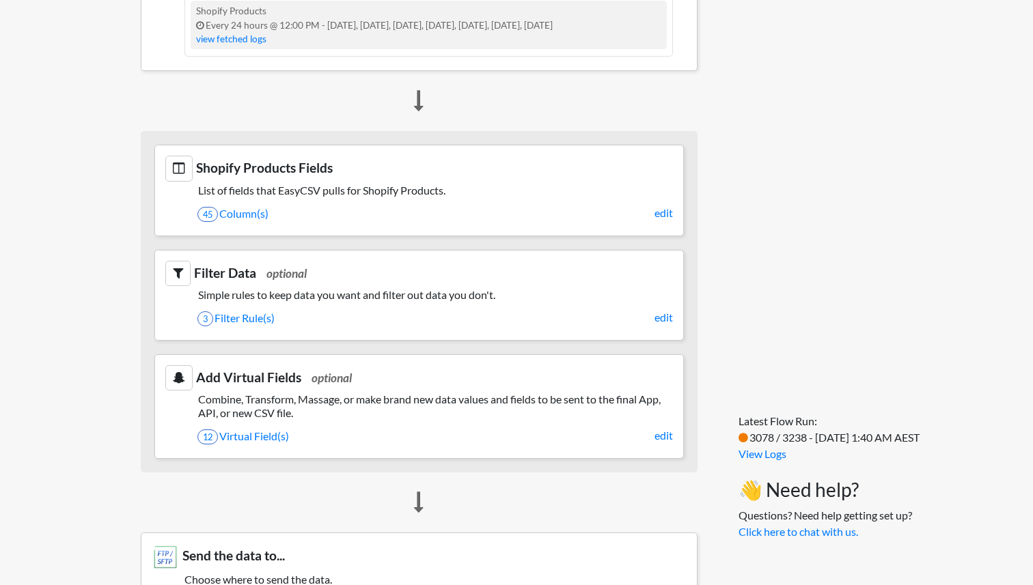
scroll to position [880, 0]
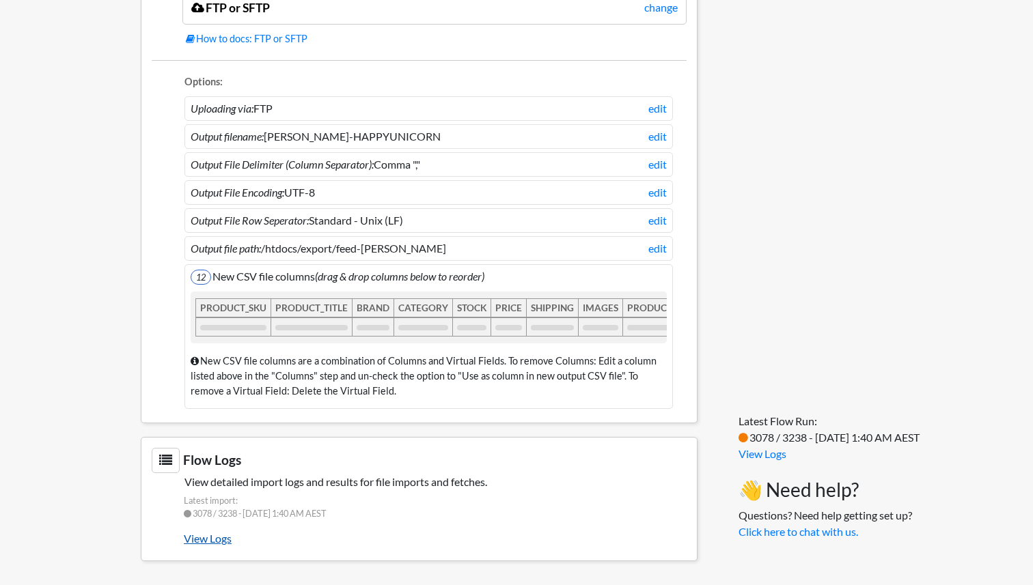
click at [214, 543] on link "View Logs" at bounding box center [435, 538] width 503 height 23
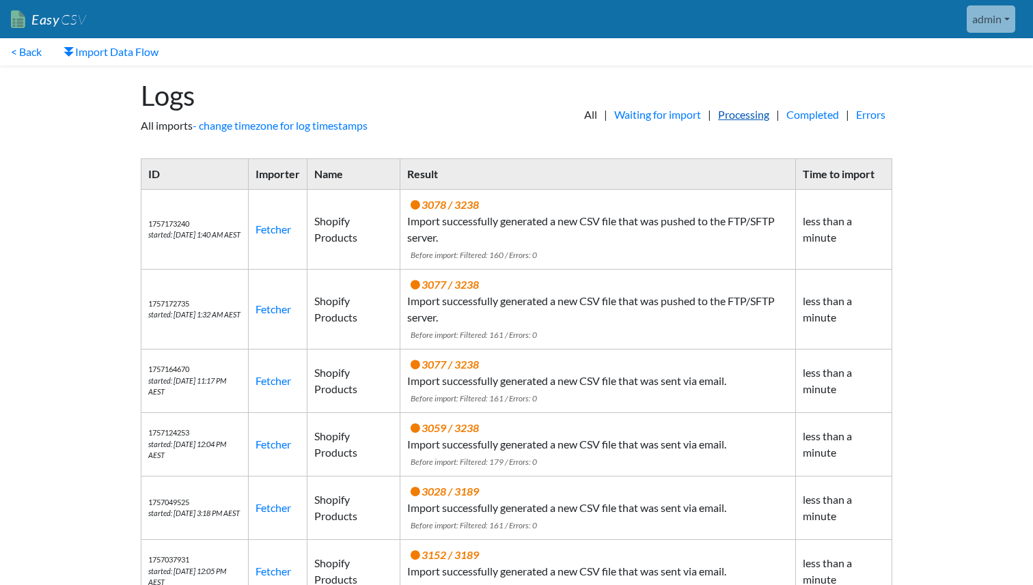
click at [718, 115] on link "Processing" at bounding box center [743, 115] width 65 height 16
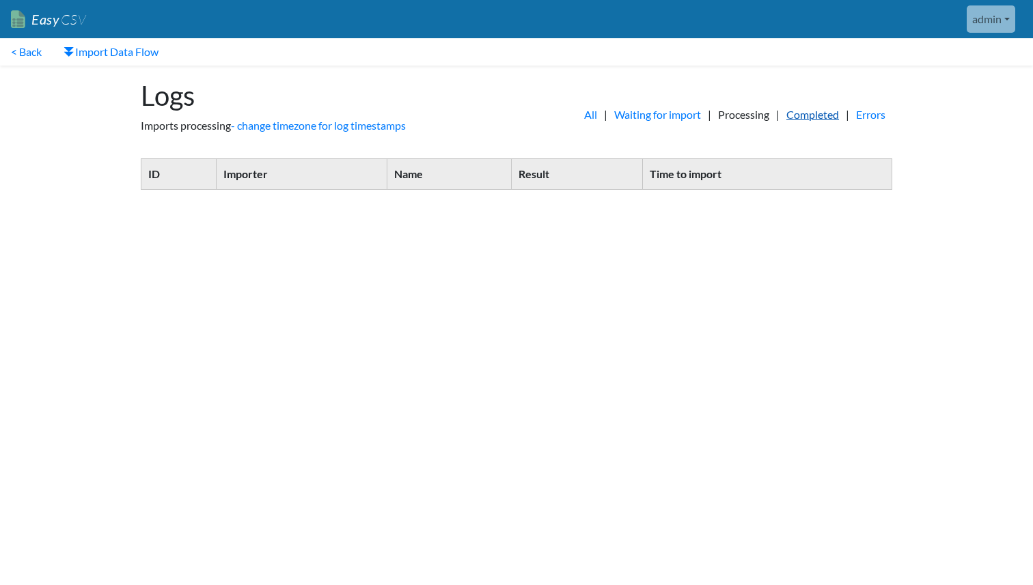
click at [795, 115] on link "Completed" at bounding box center [812, 115] width 66 height 16
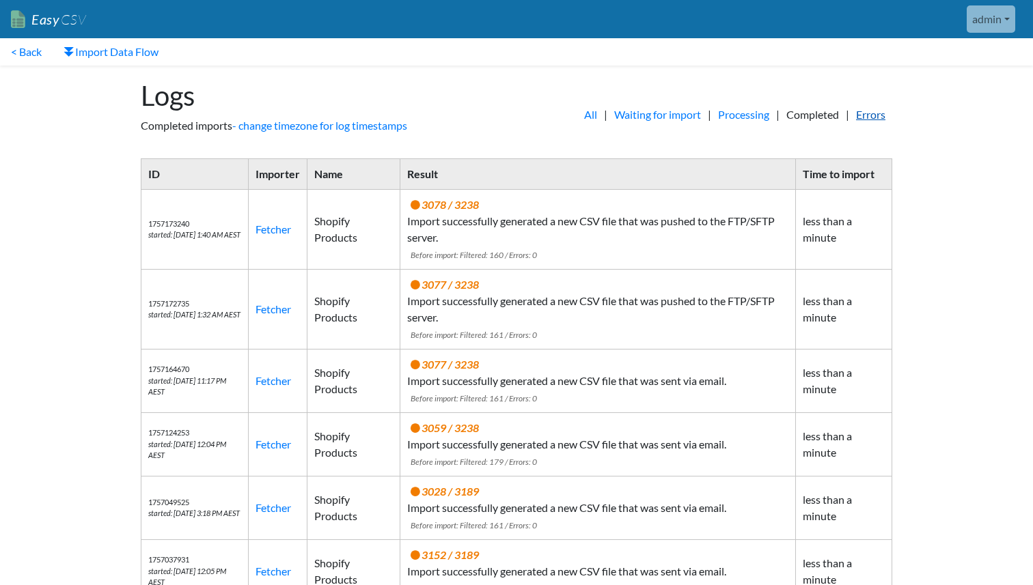
click at [871, 109] on link "Errors" at bounding box center [870, 115] width 43 height 16
click at [672, 112] on link "Waiting for import" at bounding box center [657, 115] width 100 height 16
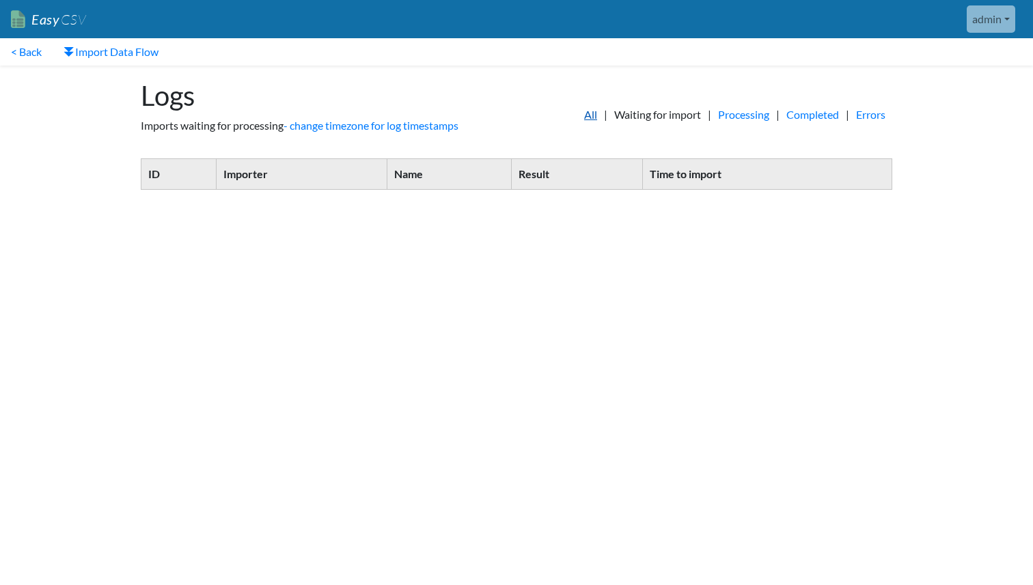
click at [577, 113] on link "All" at bounding box center [590, 115] width 27 height 16
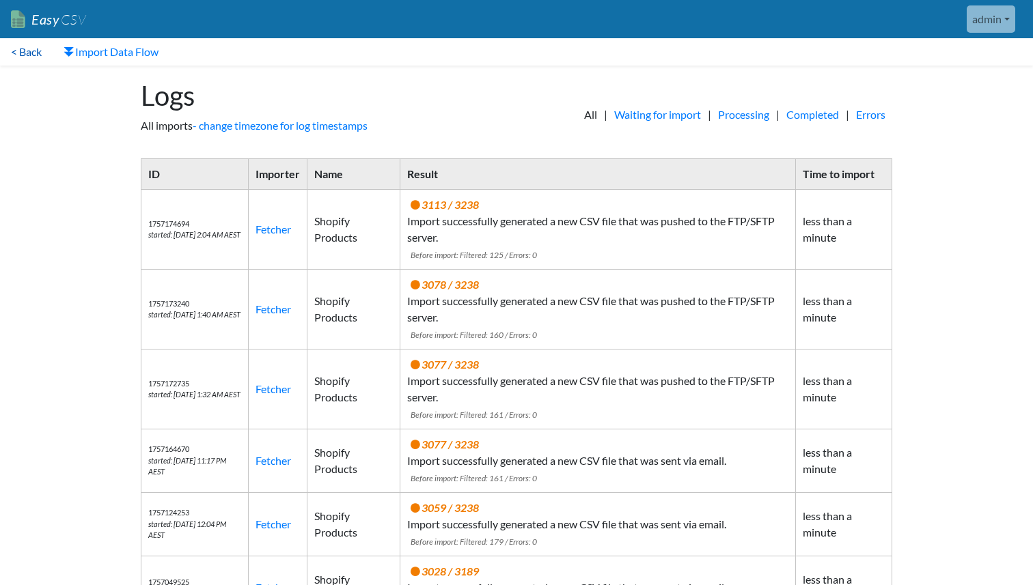
click at [37, 55] on link "< Back" at bounding box center [26, 51] width 53 height 27
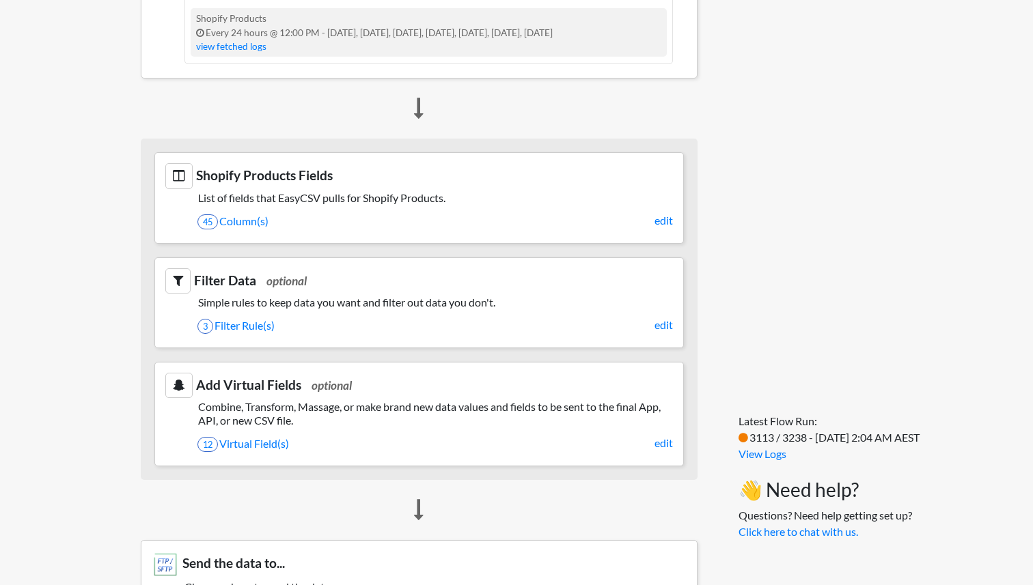
scroll to position [485, 0]
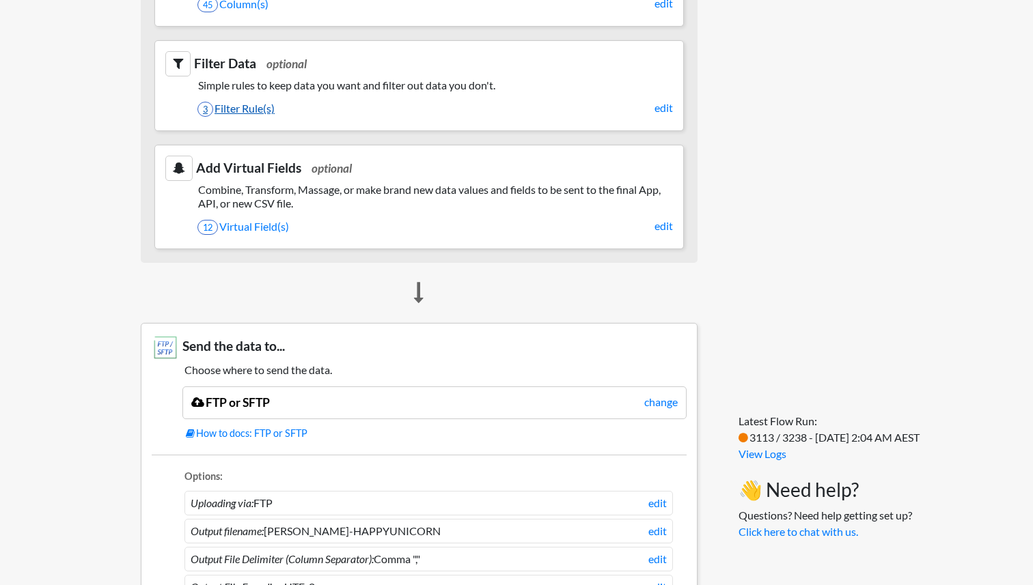
click at [253, 102] on link "3 Filter Rule(s)" at bounding box center [434, 108] width 475 height 23
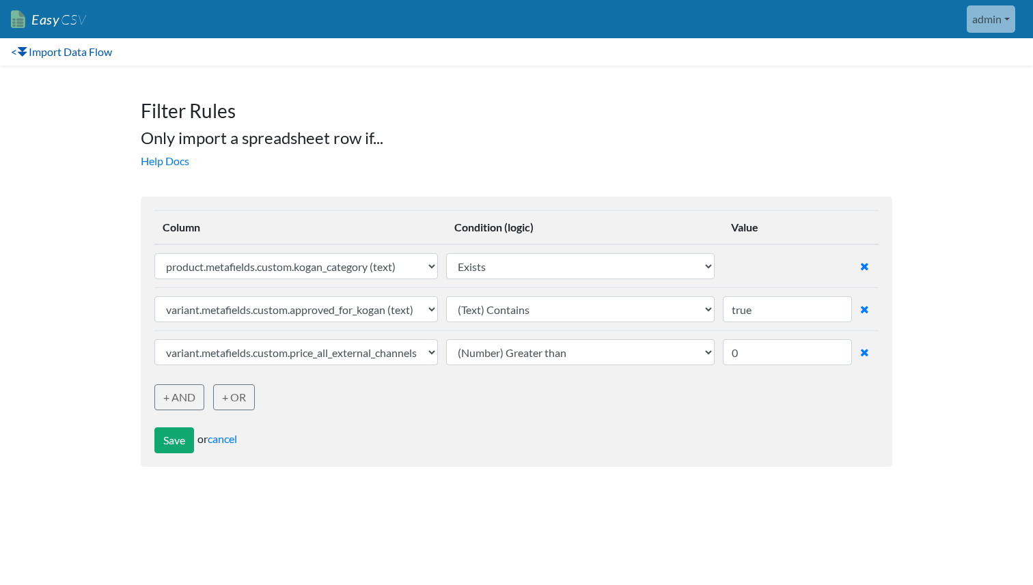
click at [43, 55] on link "< Import Data Flow" at bounding box center [61, 51] width 123 height 27
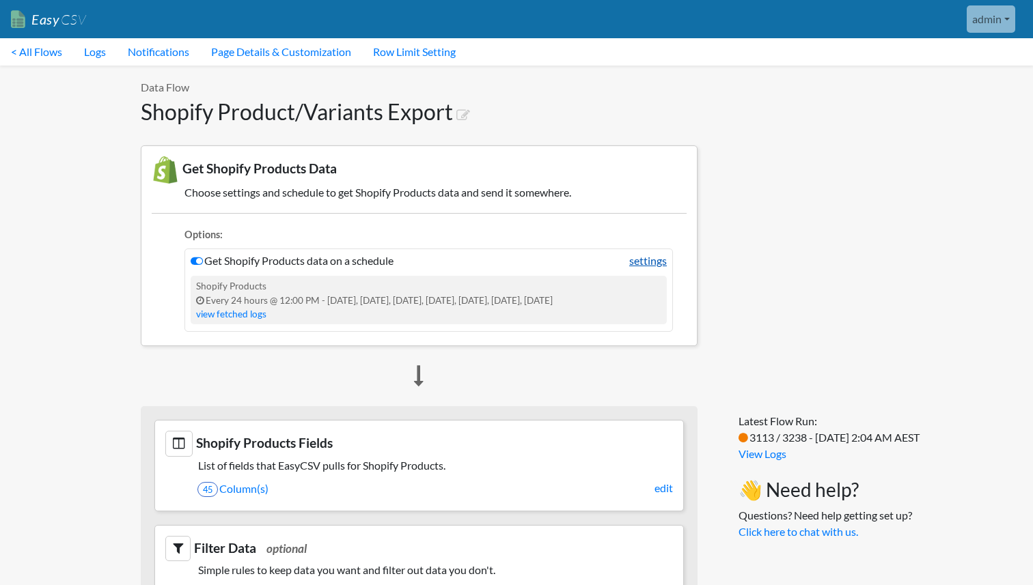
click at [654, 268] on link "settings" at bounding box center [648, 261] width 38 height 16
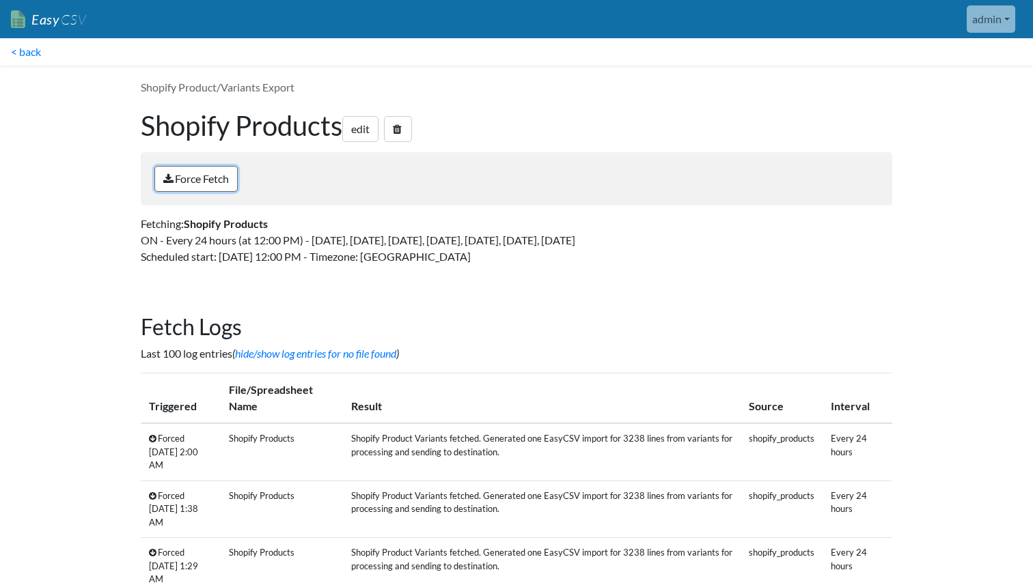
click at [205, 184] on link "Force Fetch" at bounding box center [195, 179] width 83 height 26
